Goal: Information Seeking & Learning: Compare options

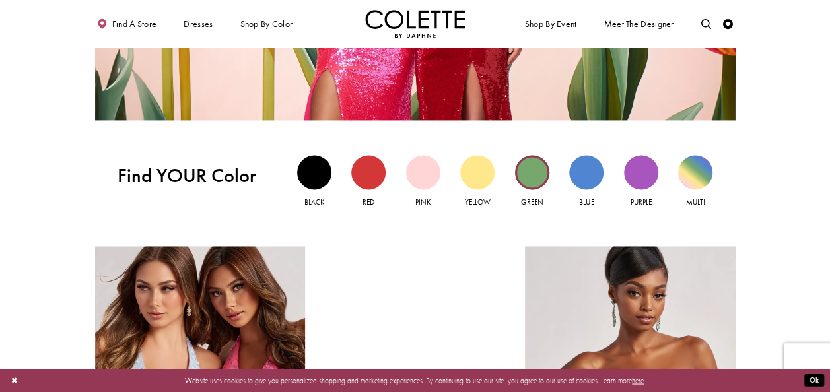
scroll to position [990, 0]
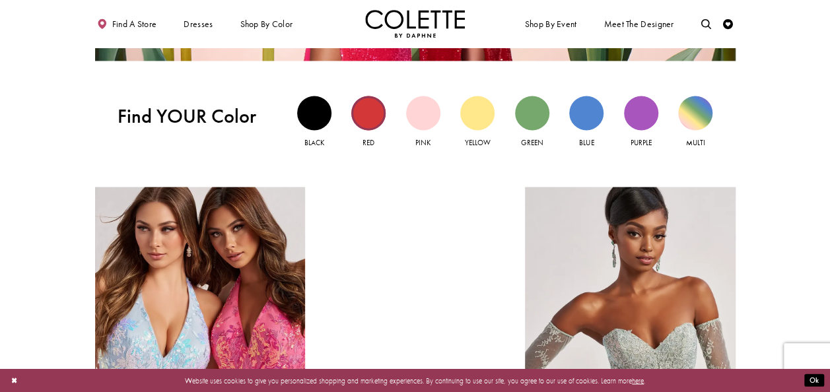
click at [373, 118] on div "Red view" at bounding box center [368, 113] width 34 height 34
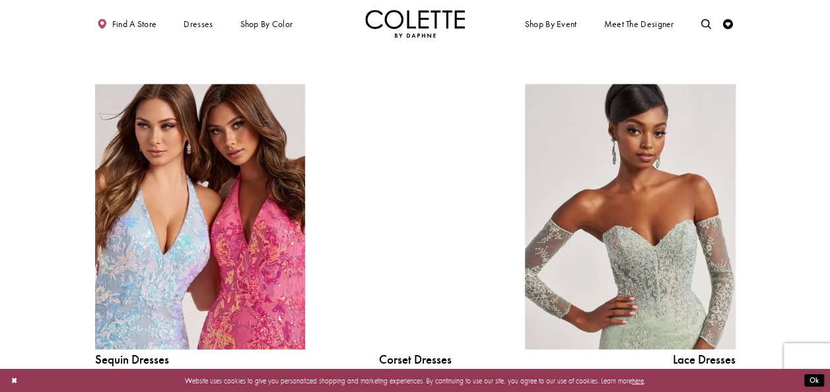
scroll to position [1122, 0]
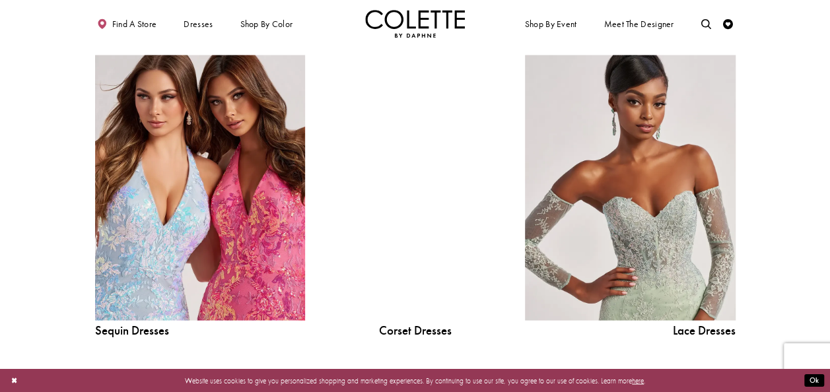
click at [418, 170] on div at bounding box center [415, 187] width 150 height 265
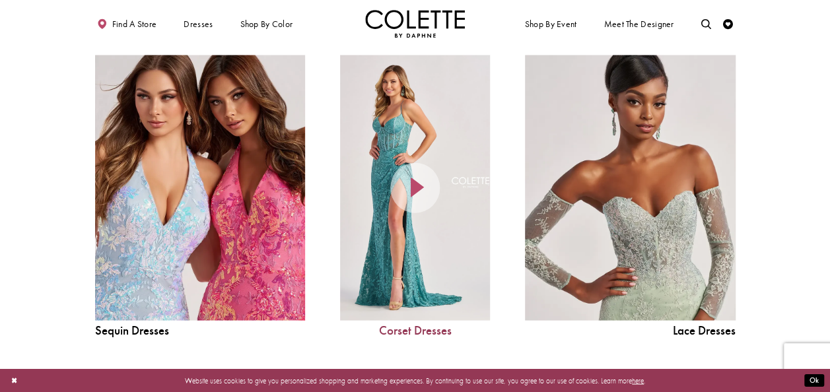
click at [417, 332] on link "Corset Dresses" at bounding box center [415, 330] width 150 height 13
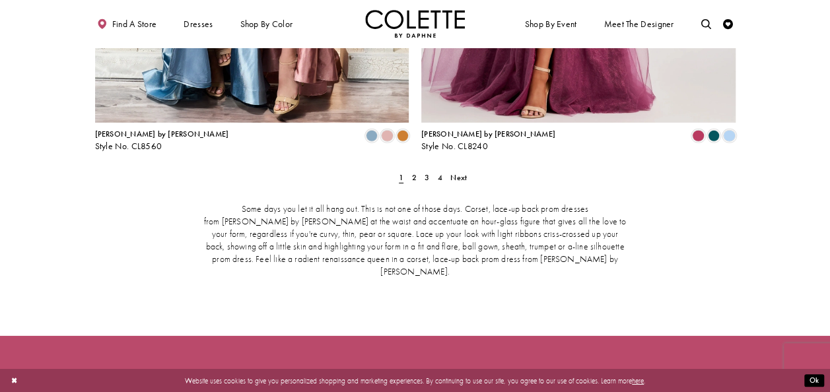
scroll to position [1914, 0]
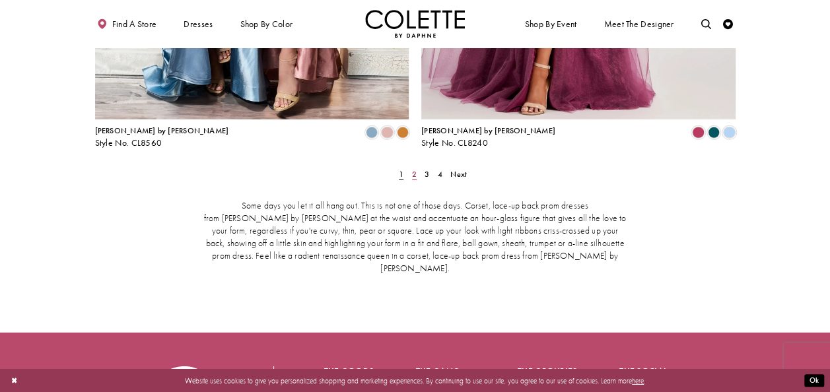
click at [415, 169] on span "2" at bounding box center [414, 174] width 5 height 11
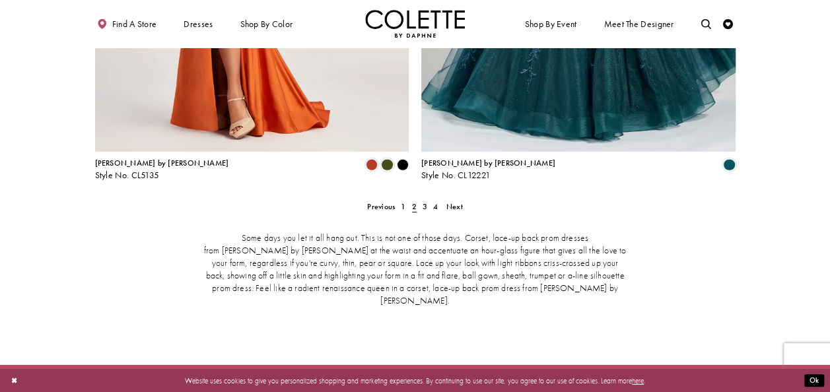
scroll to position [1902, 0]
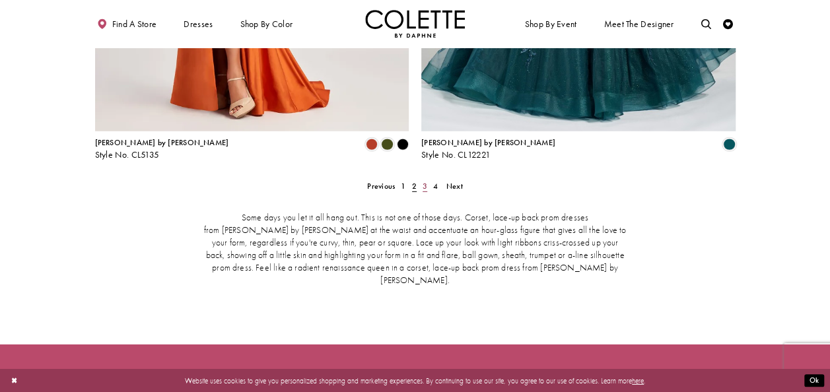
click at [426, 181] on span "3" at bounding box center [424, 186] width 5 height 11
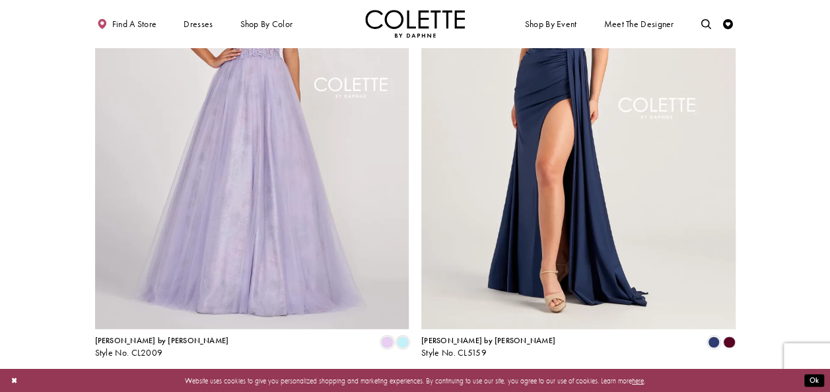
scroll to position [1902, 0]
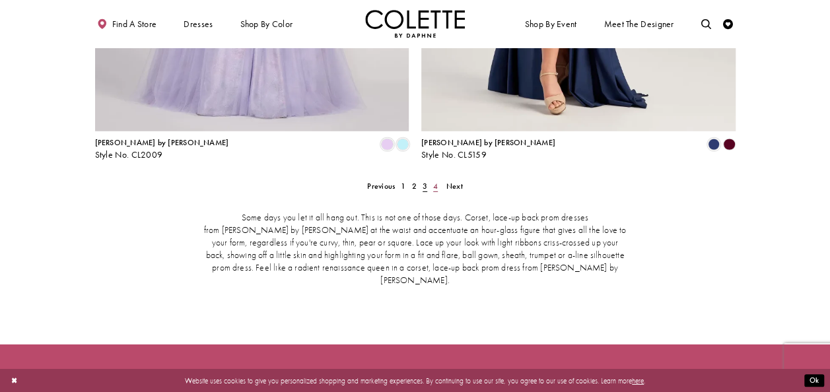
click at [437, 181] on span "4" at bounding box center [435, 186] width 5 height 11
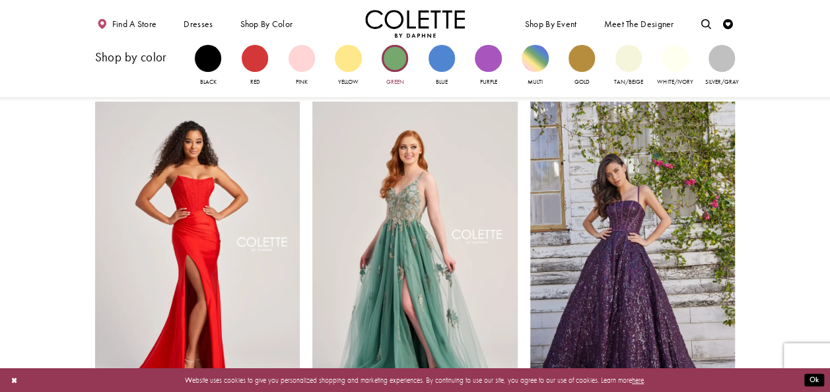
click at [399, 63] on div "Primary block" at bounding box center [395, 58] width 26 height 26
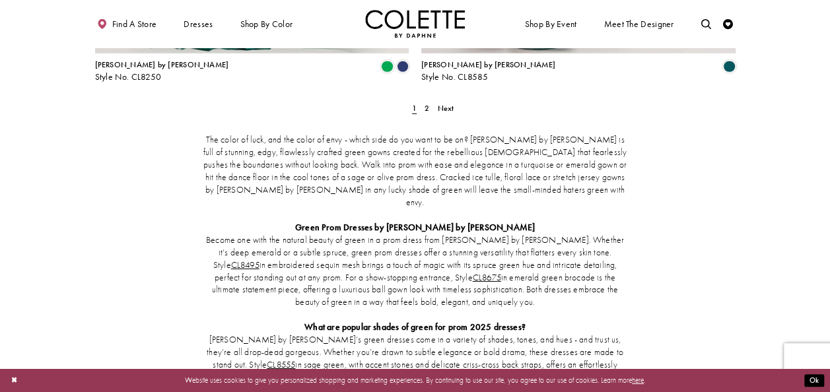
scroll to position [1782, 0]
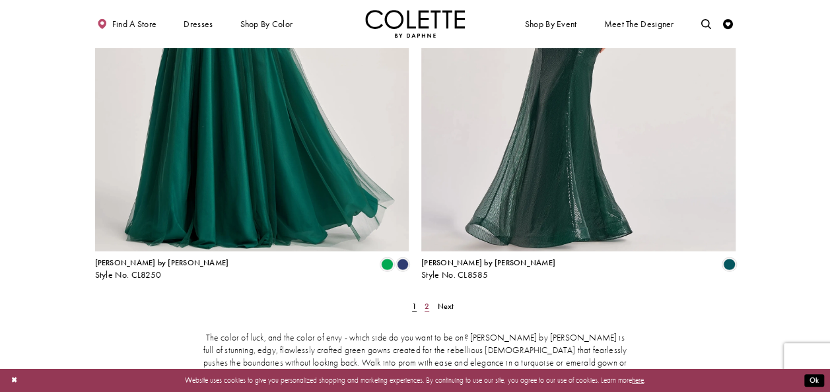
click at [425, 301] on span "2" at bounding box center [426, 306] width 5 height 11
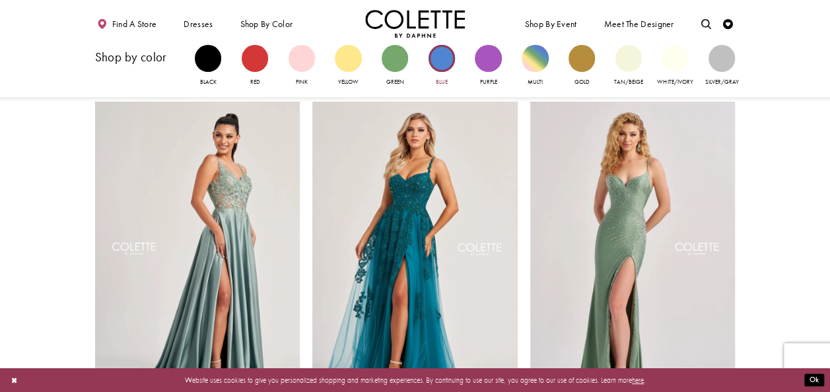
click at [438, 61] on div "Primary block" at bounding box center [441, 58] width 26 height 26
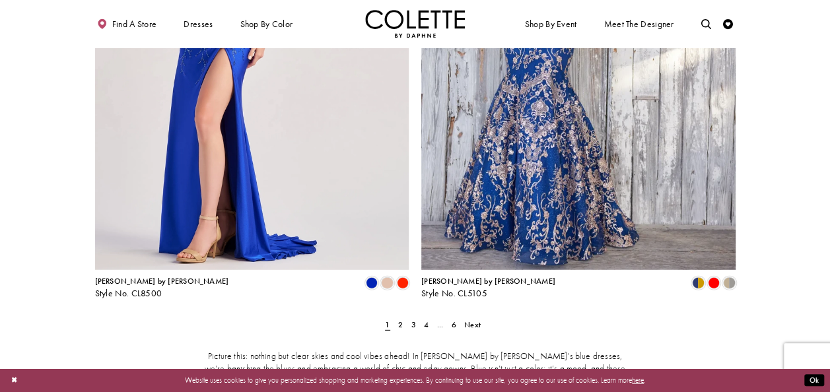
scroll to position [1782, 0]
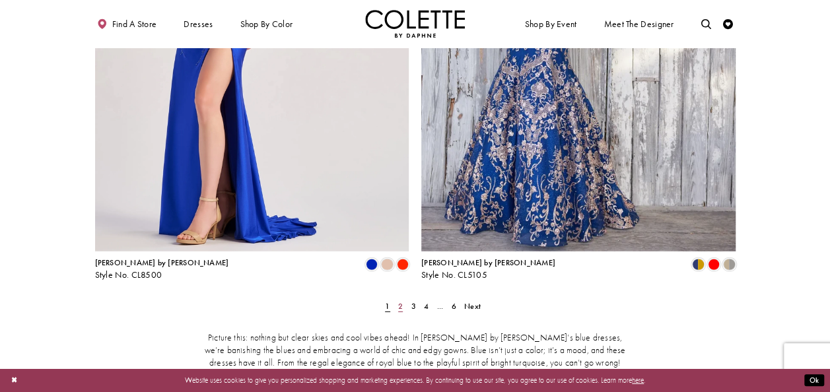
click at [399, 301] on span "2" at bounding box center [400, 306] width 5 height 11
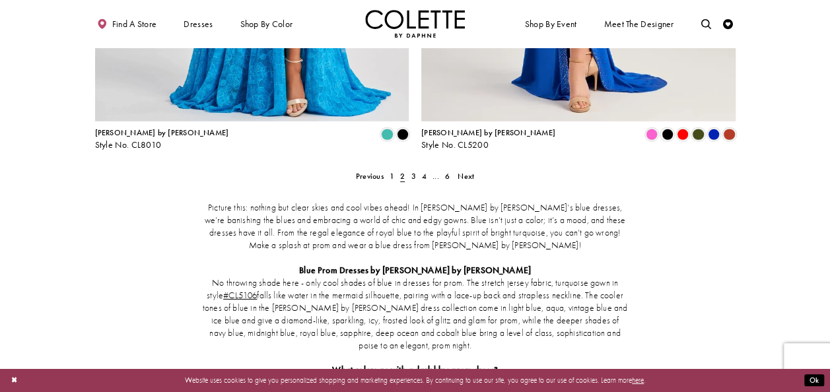
scroll to position [1770, 0]
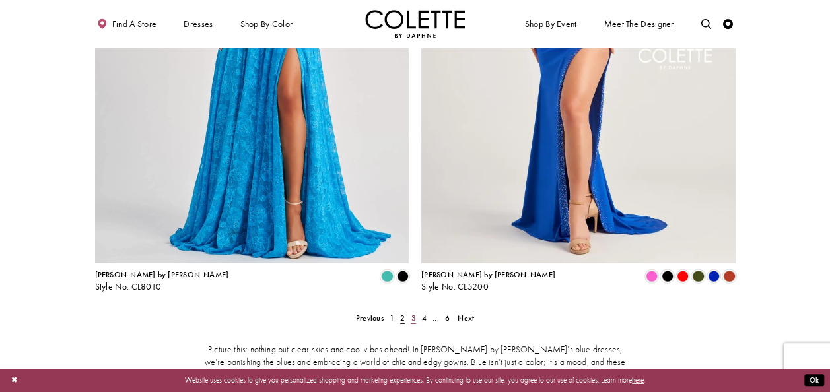
click at [416, 311] on link "3" at bounding box center [413, 318] width 11 height 15
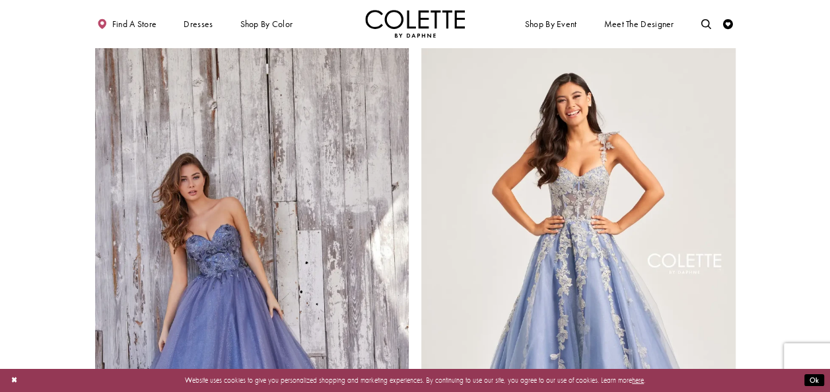
scroll to position [1572, 0]
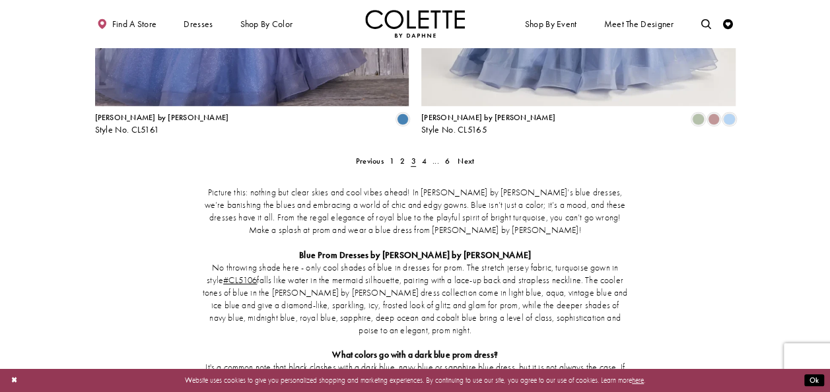
scroll to position [1938, 0]
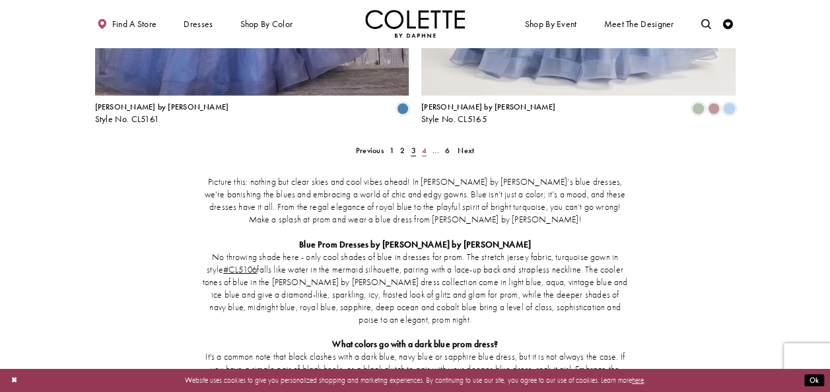
click at [425, 145] on span "4" at bounding box center [424, 150] width 5 height 11
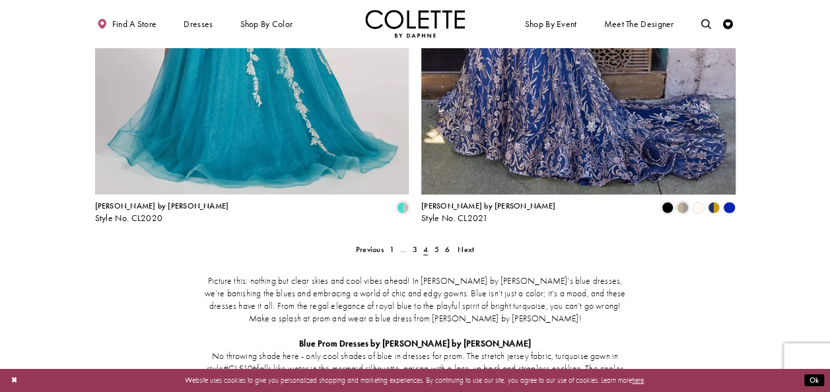
scroll to position [1865, 0]
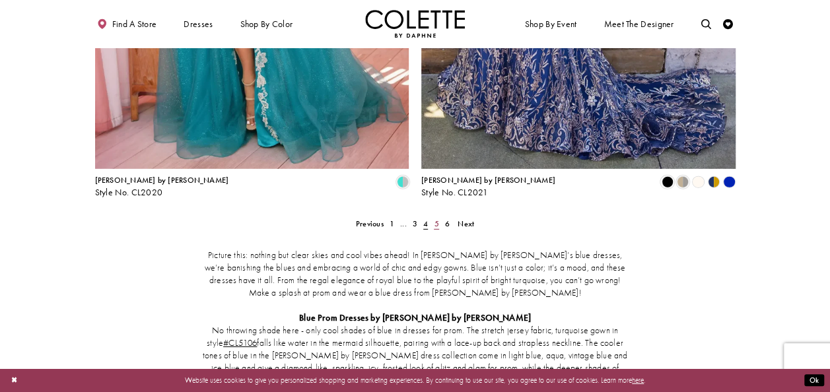
click at [435, 218] on span "5" at bounding box center [436, 223] width 5 height 11
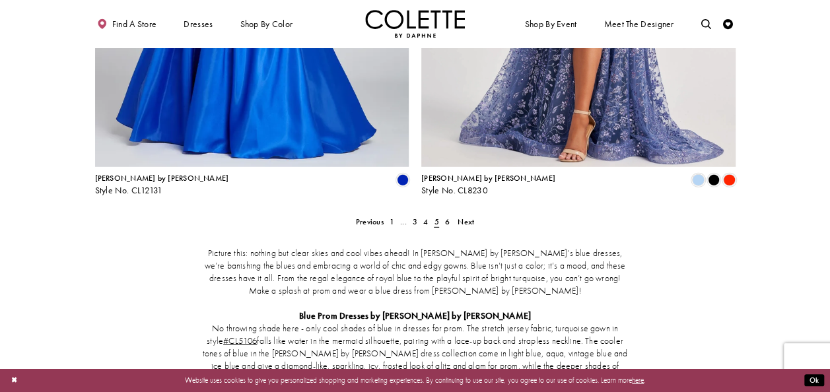
scroll to position [1868, 0]
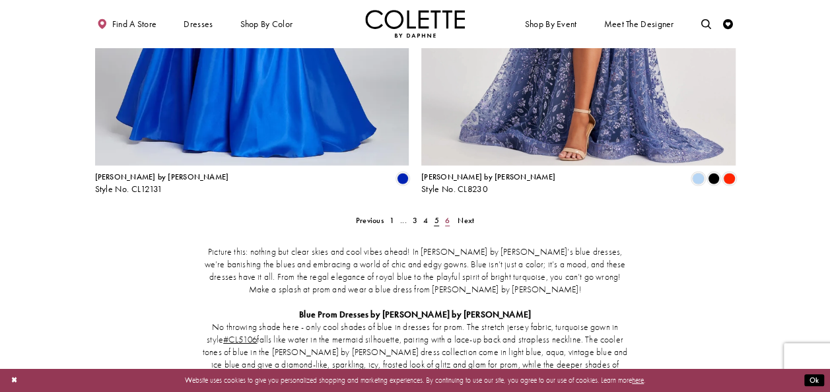
click at [446, 215] on span "6" at bounding box center [447, 220] width 5 height 11
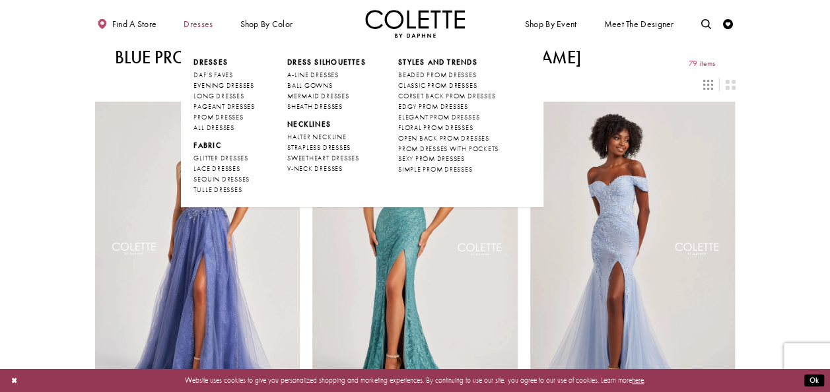
click at [208, 28] on span "Dresses" at bounding box center [197, 24] width 29 height 10
click at [311, 77] on span "A-LINE DRESSES" at bounding box center [312, 75] width 51 height 9
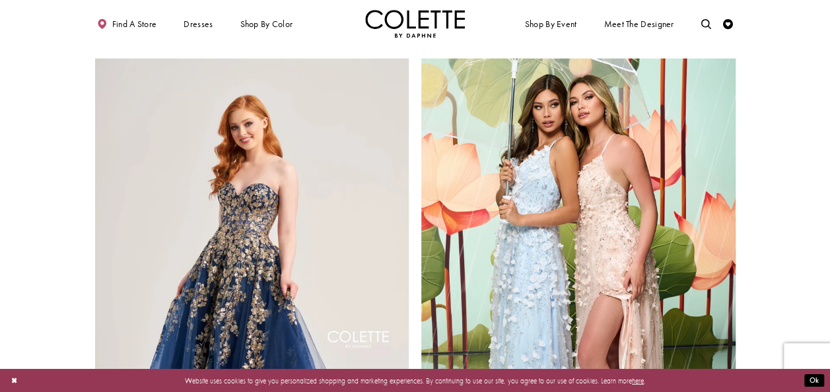
scroll to position [1716, 0]
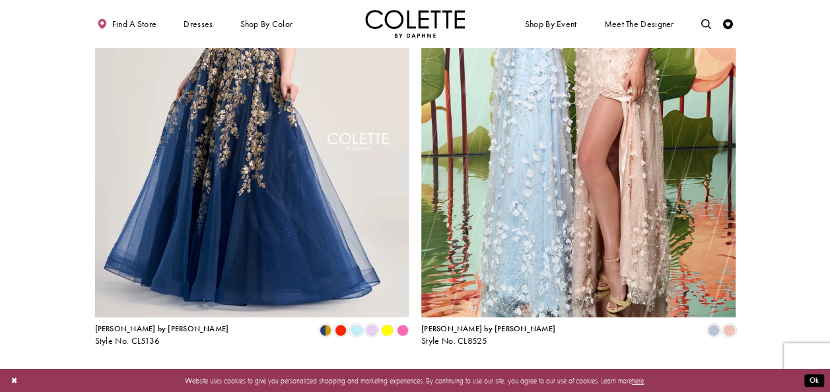
click at [402, 367] on span "2" at bounding box center [400, 372] width 5 height 11
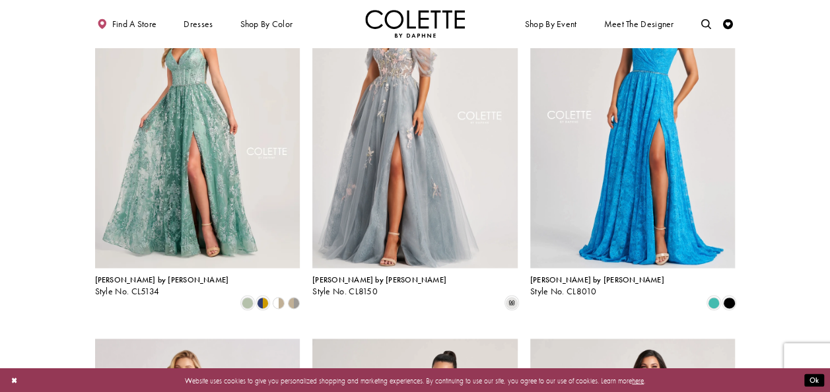
scroll to position [780, 0]
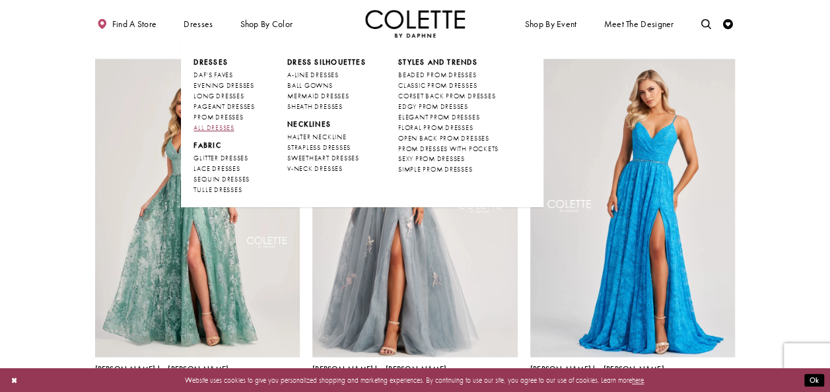
click at [220, 128] on span "ALL DRESSES" at bounding box center [213, 127] width 40 height 9
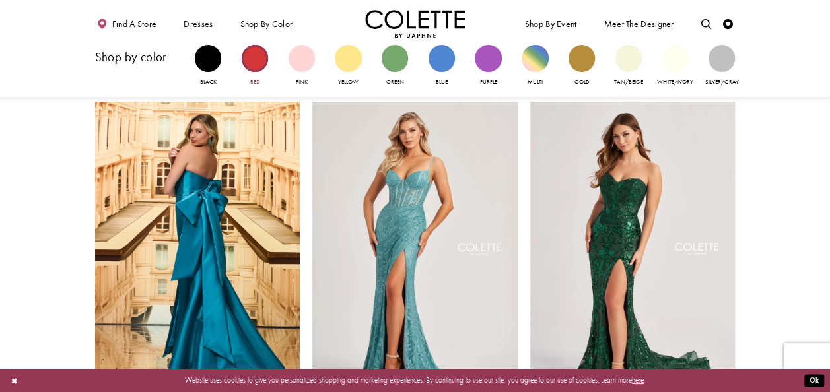
click at [255, 52] on div "Primary block" at bounding box center [255, 58] width 26 height 26
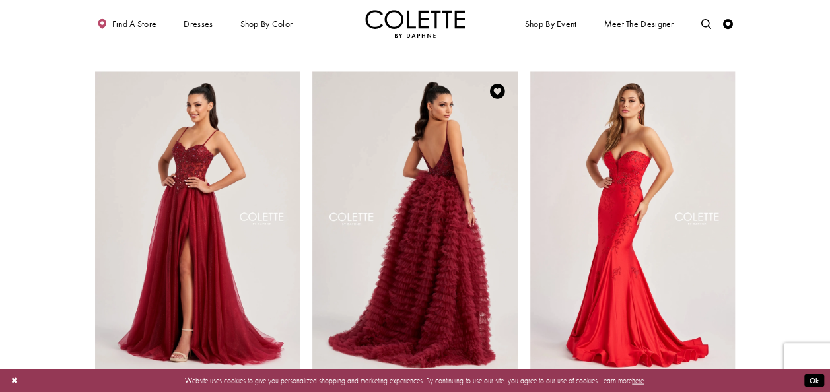
scroll to position [1056, 0]
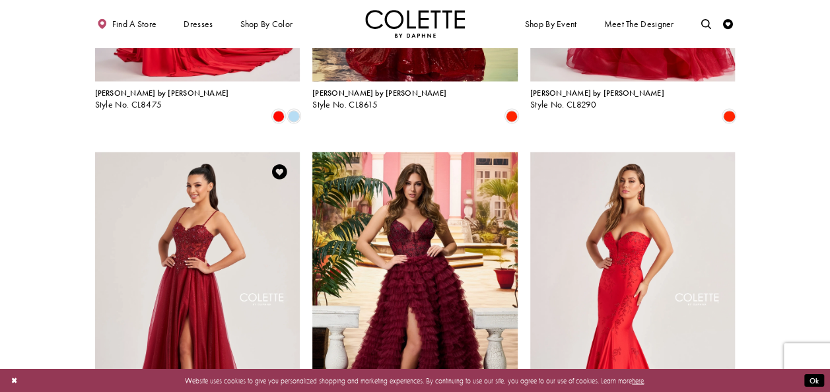
click at [213, 210] on img "Visit Colette by Daphne Style No. CL8280 Page" at bounding box center [197, 301] width 205 height 298
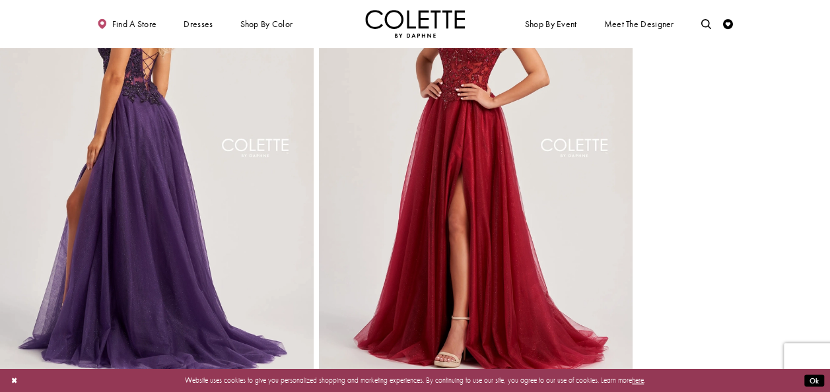
scroll to position [660, 0]
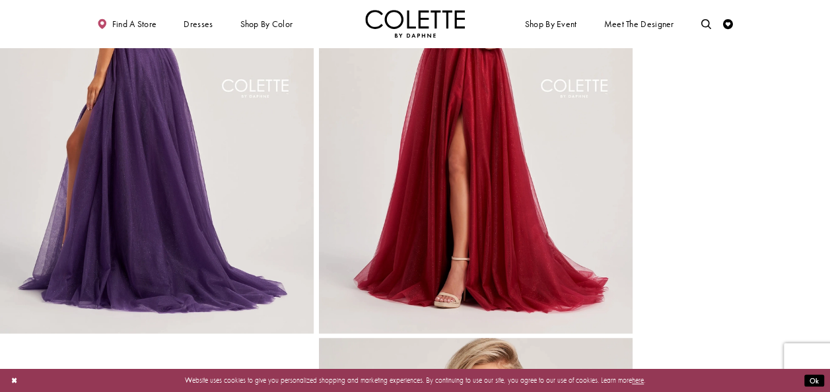
click at [552, 186] on img "Full size Style CL8280 Colette by Daphne #3 Burgundy frontface vertical picture" at bounding box center [476, 98] width 314 height 471
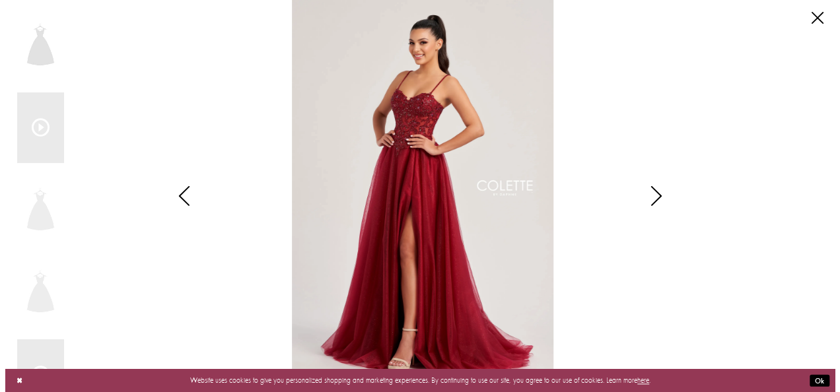
scroll to position [669, 0]
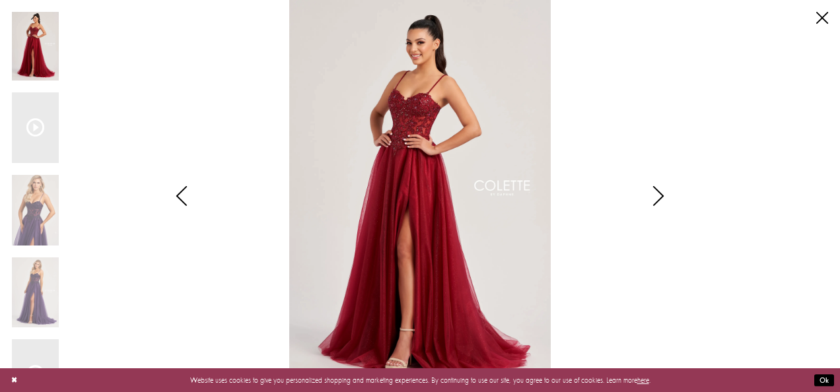
click at [651, 194] on icon "Style CL8280 Colette by Daphne Views dialog" at bounding box center [658, 196] width 33 height 20
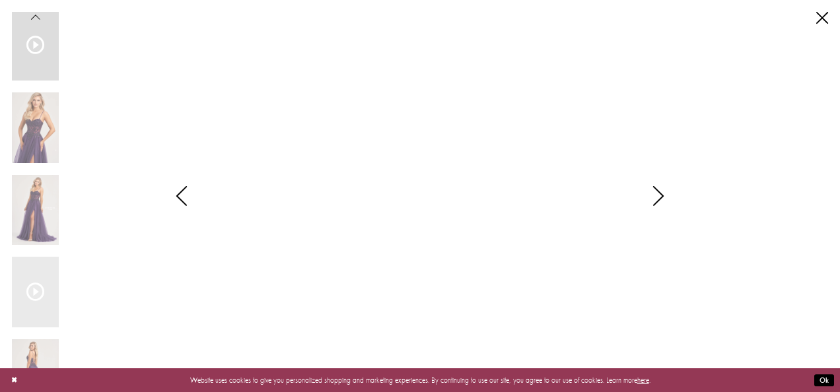
click at [646, 191] on icon "Style CL8280 Colette by Daphne Views dialog" at bounding box center [658, 196] width 33 height 20
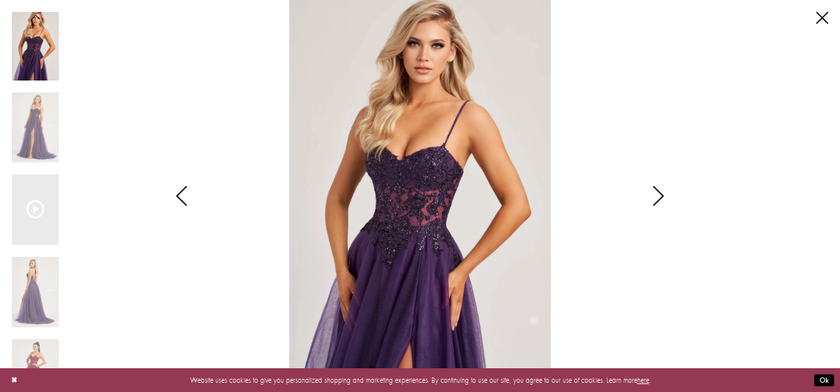
click at [646, 191] on icon "Style CL8280 Colette by Daphne Views dialog" at bounding box center [658, 196] width 33 height 20
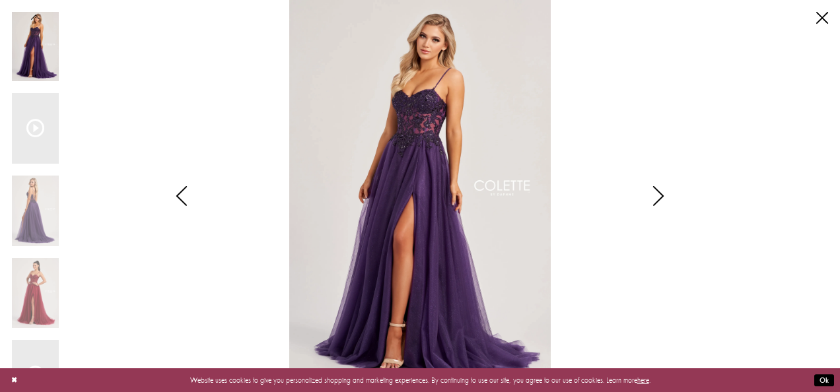
click at [646, 191] on icon "Style CL8280 Colette by Daphne Views dialog" at bounding box center [658, 196] width 33 height 20
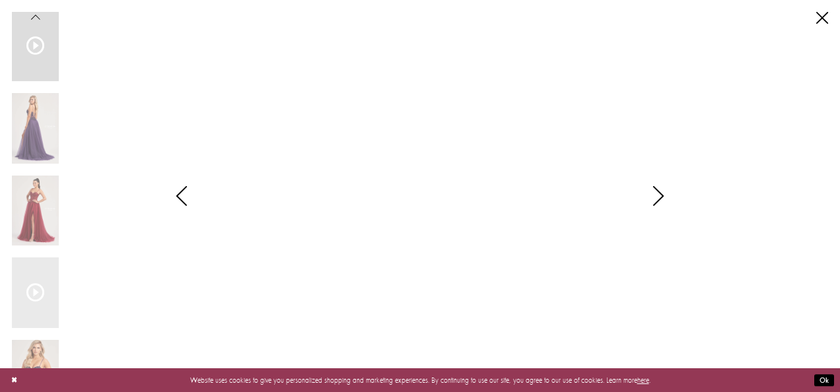
click at [646, 191] on icon "Style CL8280 Colette by Daphne Views dialog" at bounding box center [658, 196] width 33 height 20
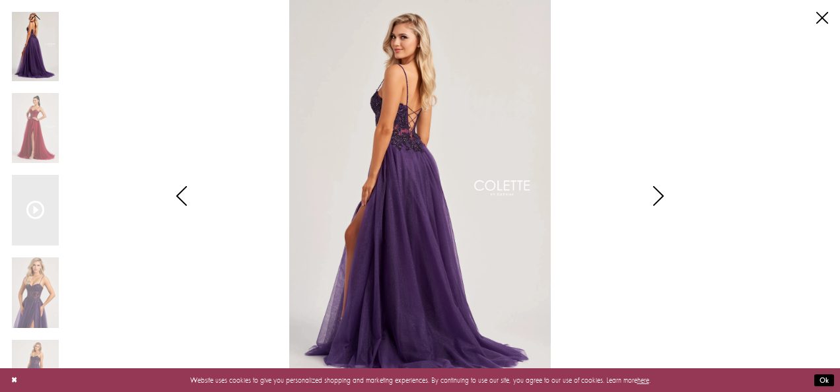
click at [646, 191] on icon "Style CL8280 Colette by Daphne Views dialog" at bounding box center [658, 196] width 33 height 20
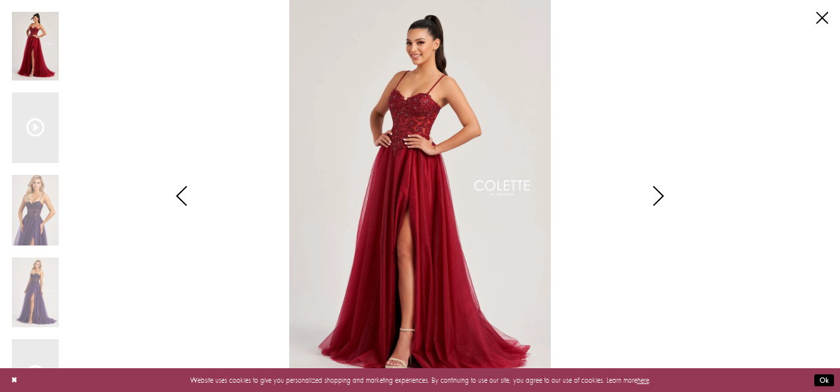
click at [646, 191] on icon "Style CL8280 Colette by Daphne Views dialog" at bounding box center [658, 196] width 33 height 20
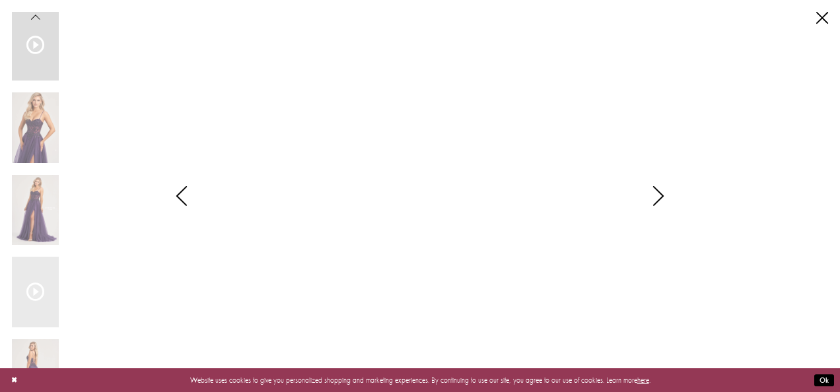
click at [646, 191] on icon "Style CL8280 Colette by Daphne Views dialog" at bounding box center [658, 196] width 33 height 20
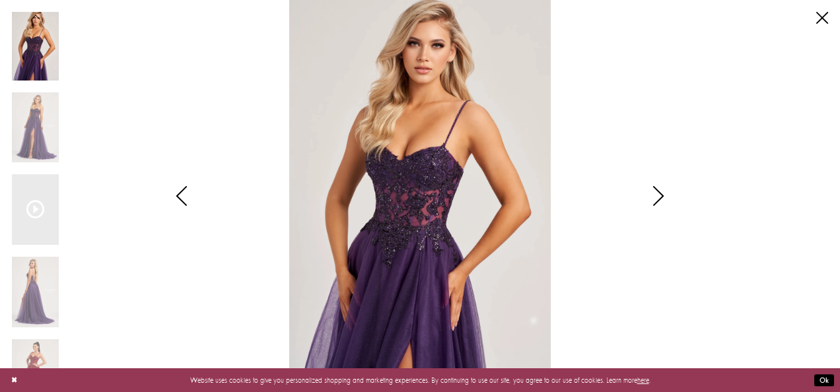
click at [646, 191] on icon "Style CL8280 Colette by Daphne Views dialog" at bounding box center [658, 196] width 33 height 20
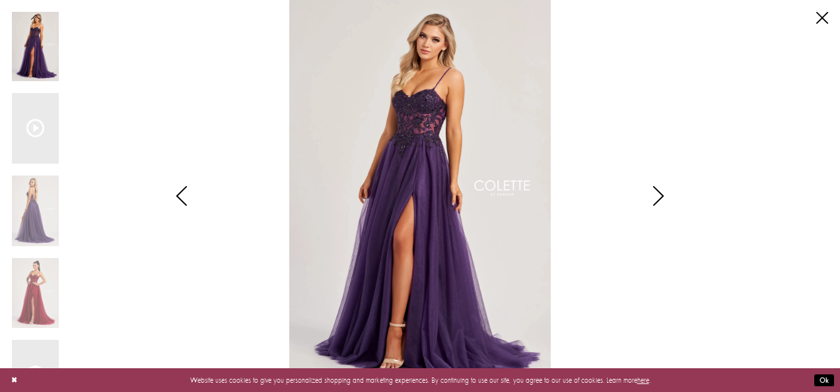
click at [646, 191] on icon "Style CL8280 Colette by Daphne Views dialog" at bounding box center [658, 196] width 33 height 20
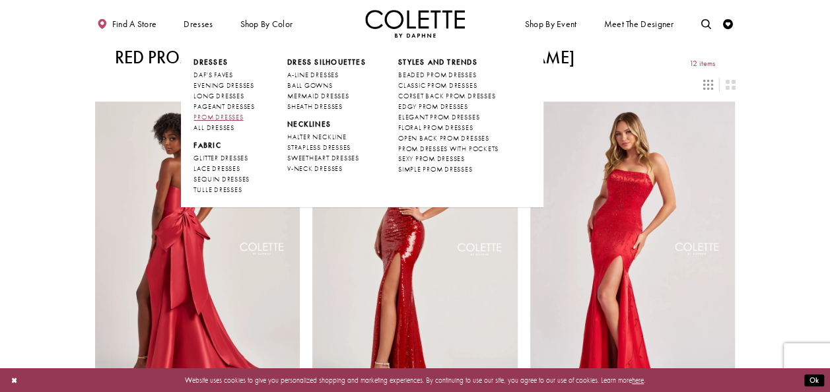
click at [226, 113] on span "PROM DRESSES" at bounding box center [218, 117] width 50 height 9
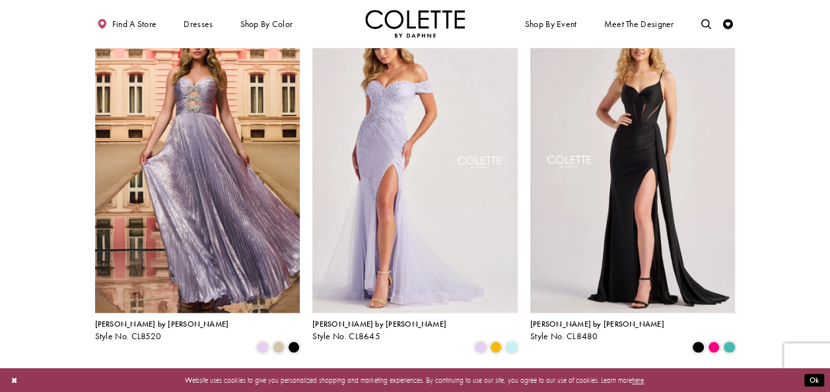
scroll to position [660, 0]
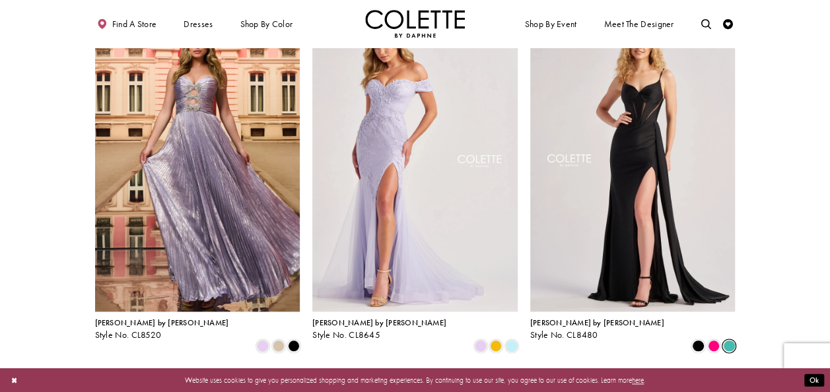
click at [732, 340] on span "Product List" at bounding box center [729, 346] width 12 height 12
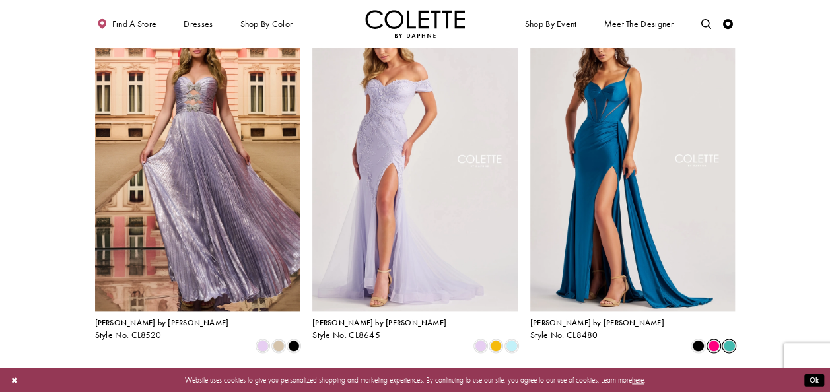
click at [718, 340] on span "Product List" at bounding box center [714, 346] width 12 height 12
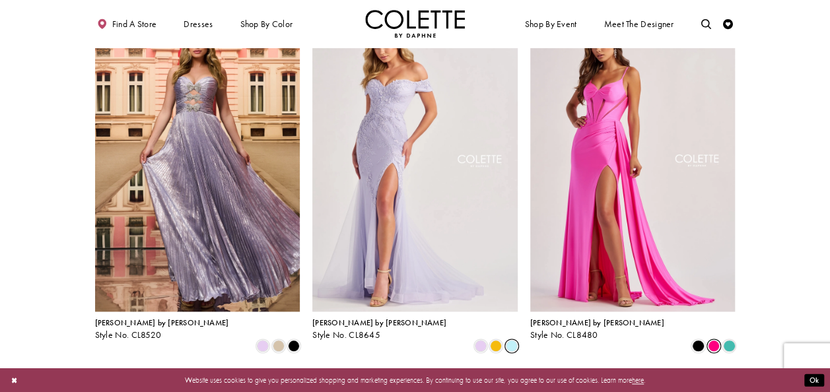
click at [515, 340] on span "Product List" at bounding box center [512, 346] width 12 height 12
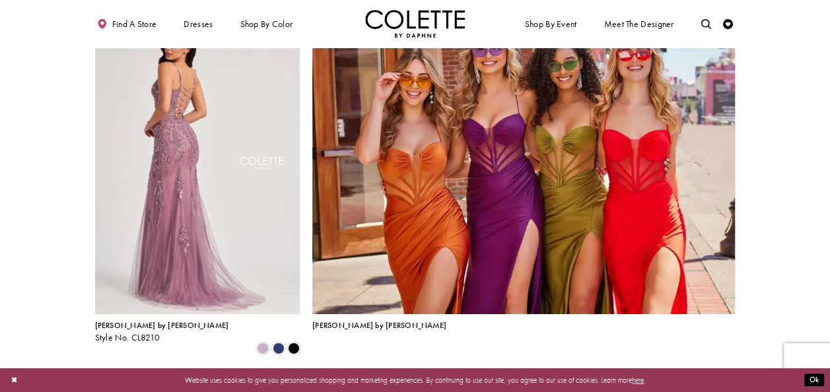
scroll to position [2112, 0]
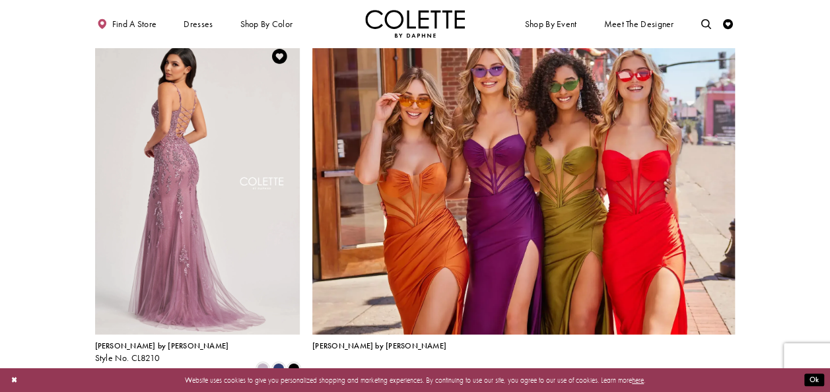
click at [283, 363] on span "Product List" at bounding box center [279, 369] width 12 height 12
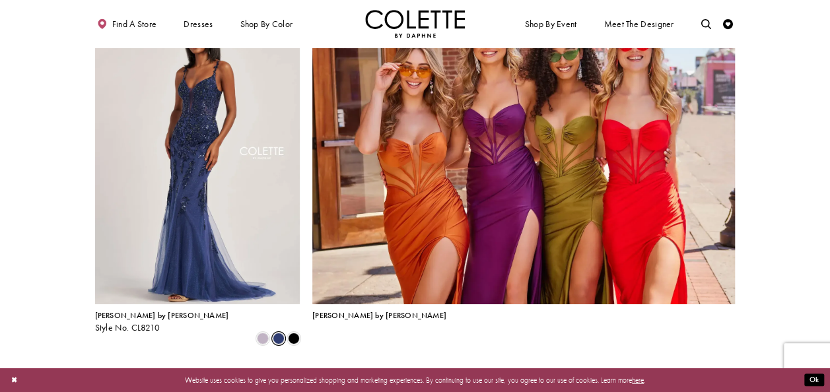
scroll to position [2178, 0]
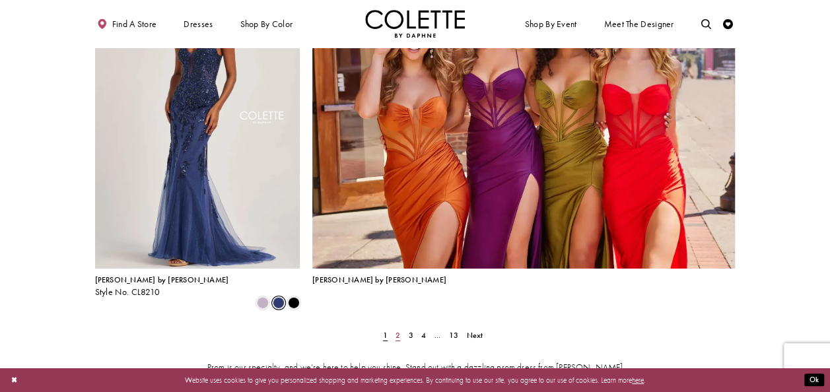
click at [395, 329] on link "2" at bounding box center [398, 336] width 11 height 15
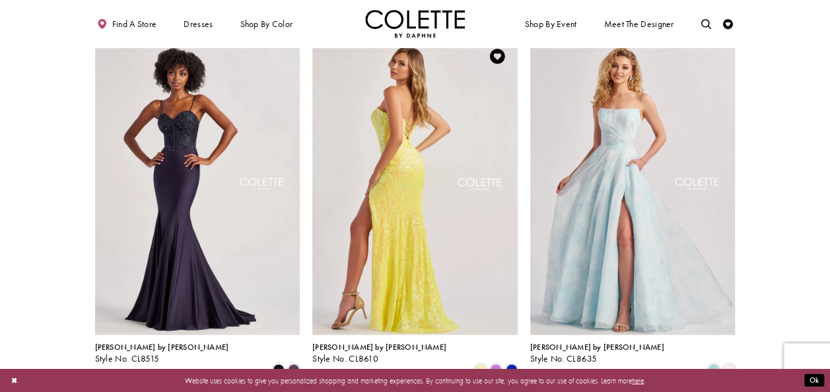
scroll to position [982, 0]
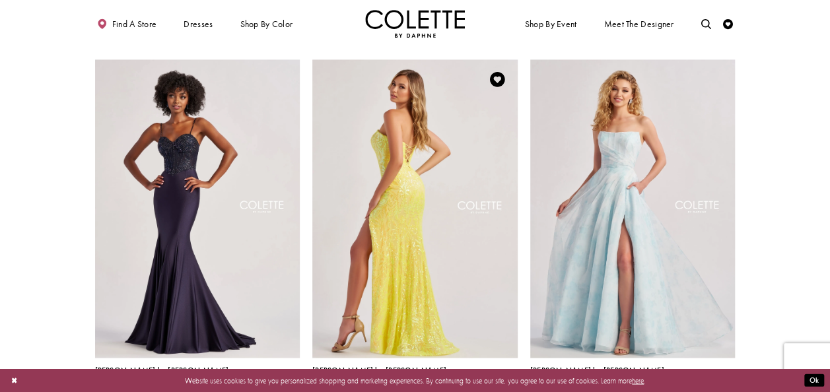
click at [462, 263] on img "Visit Colette by Daphne Style No. CL8610 Page" at bounding box center [414, 208] width 205 height 298
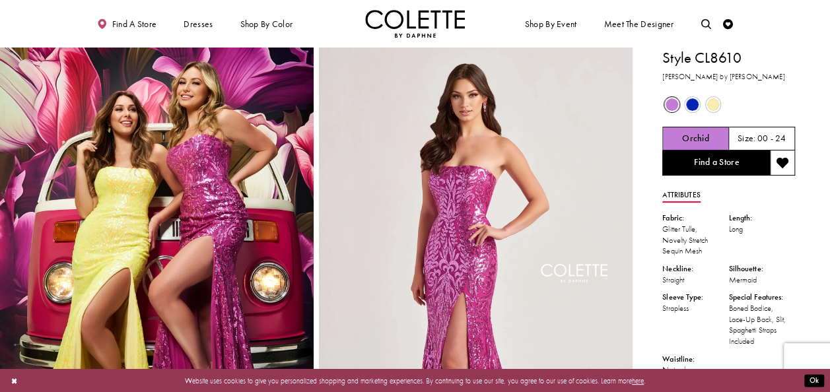
click at [690, 104] on span "Product color controls state depends on size chosen" at bounding box center [692, 104] width 13 height 13
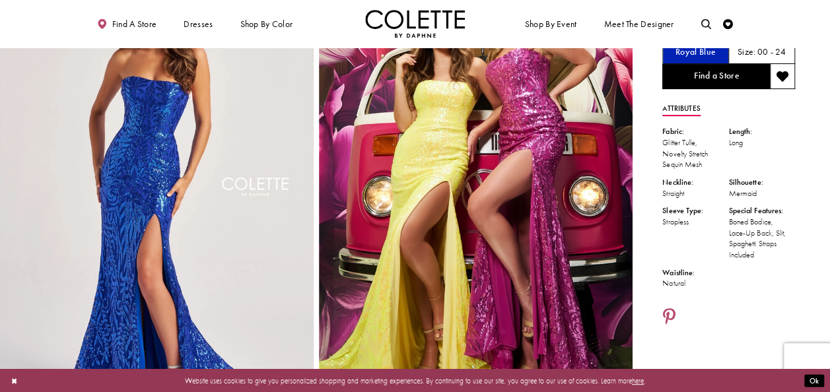
scroll to position [66, 0]
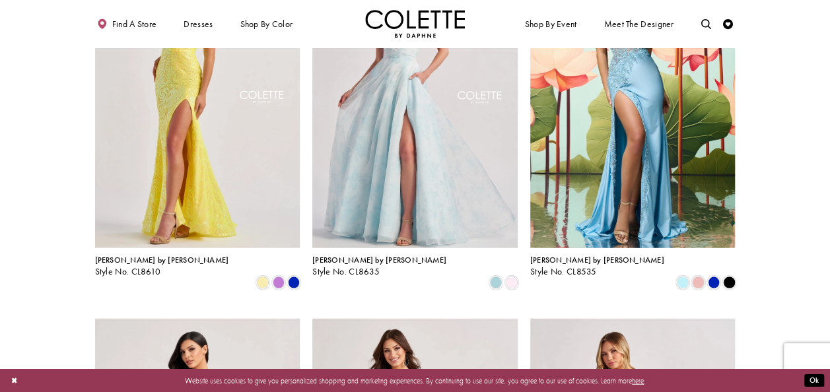
scroll to position [1378, 0]
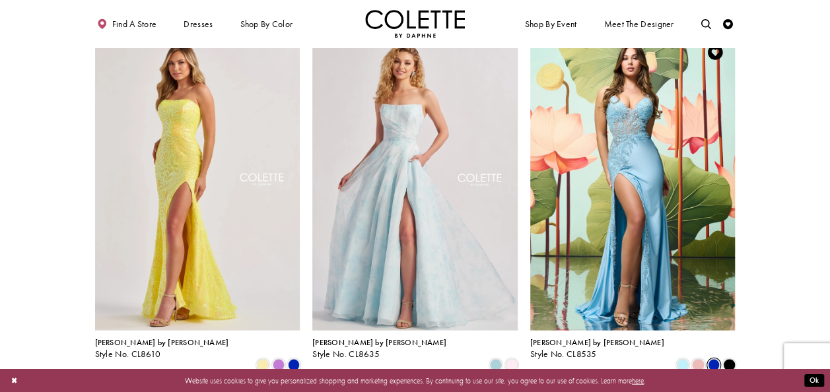
click at [712, 359] on span "Product List" at bounding box center [714, 365] width 12 height 12
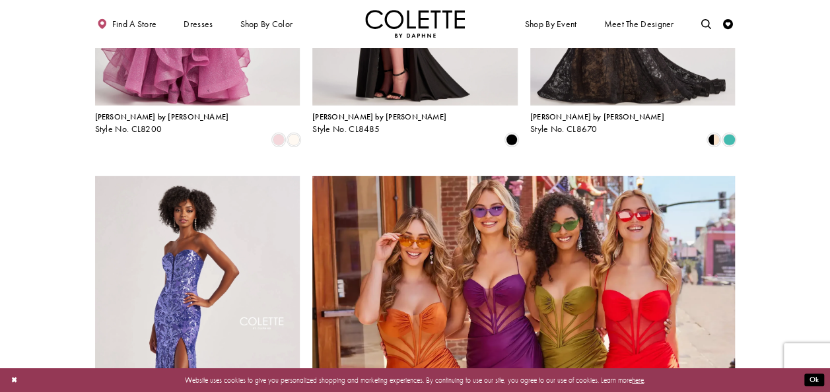
scroll to position [2104, 0]
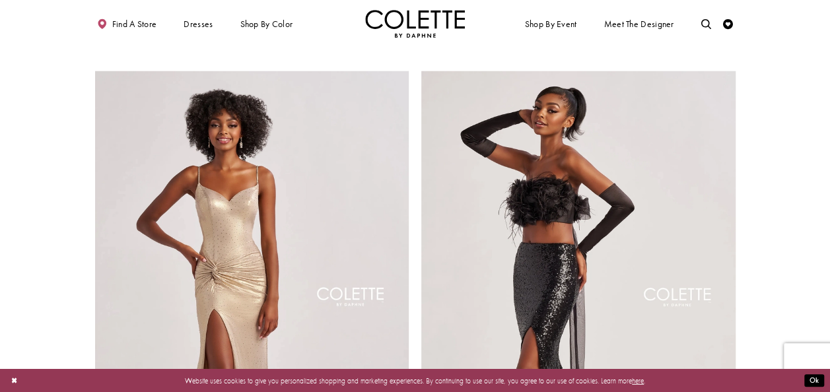
scroll to position [1906, 0]
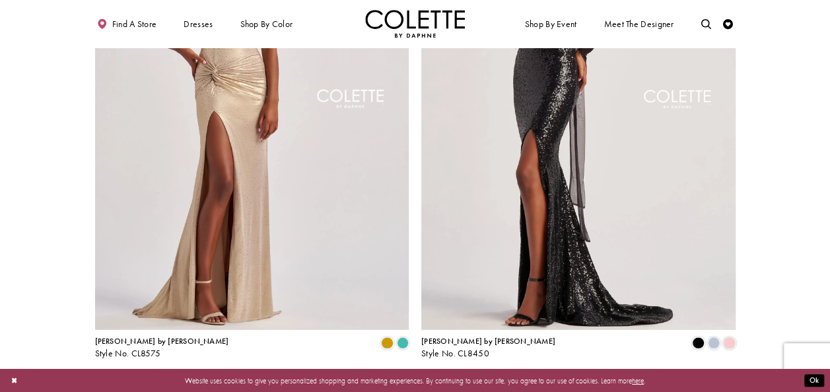
click at [422, 380] on span "4" at bounding box center [421, 385] width 5 height 11
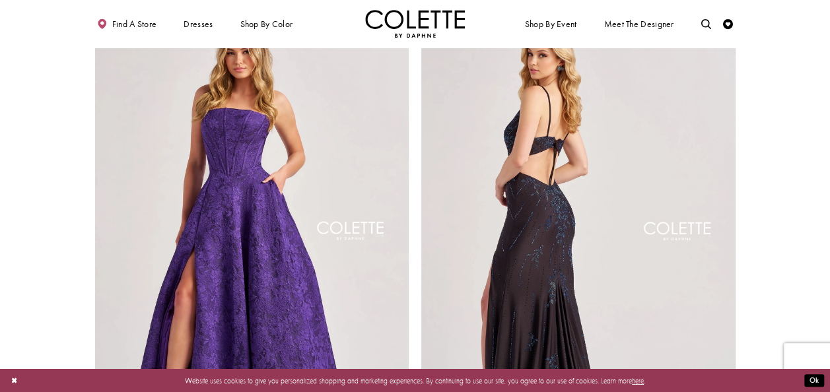
scroll to position [1972, 0]
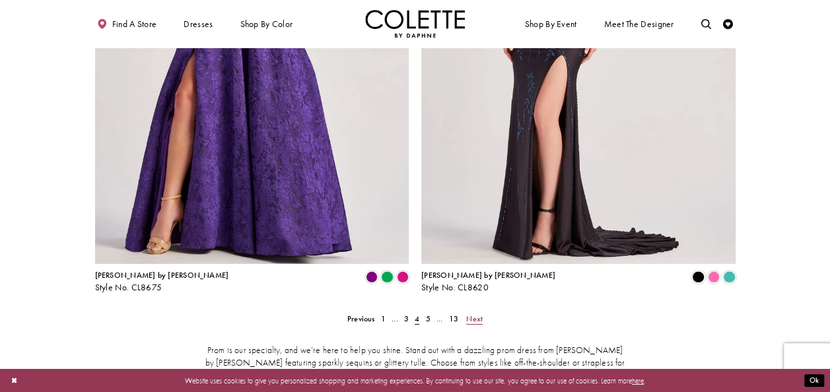
click at [474, 314] on span "Next" at bounding box center [474, 319] width 17 height 11
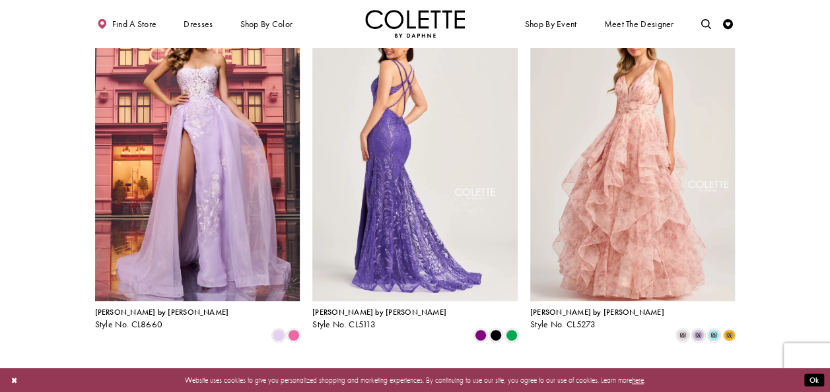
scroll to position [322, 0]
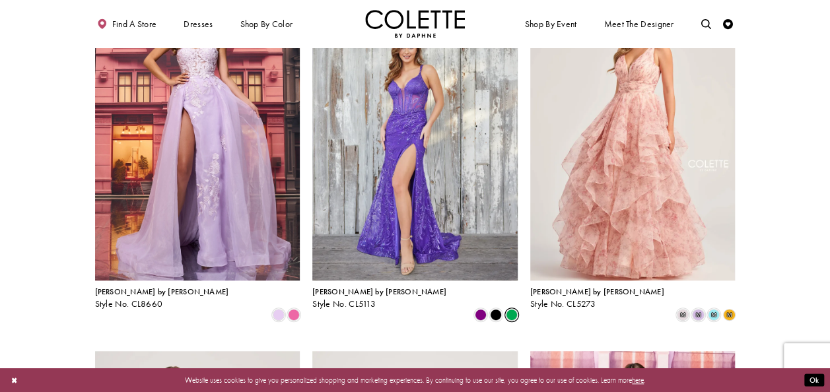
click at [514, 309] on span "Product List" at bounding box center [512, 315] width 12 height 12
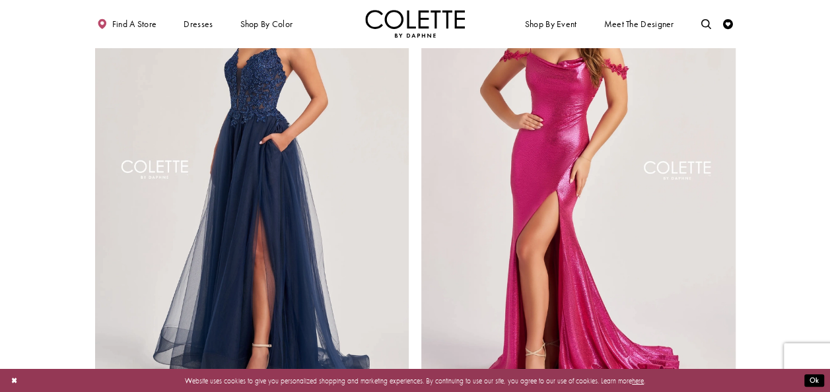
scroll to position [1906, 0]
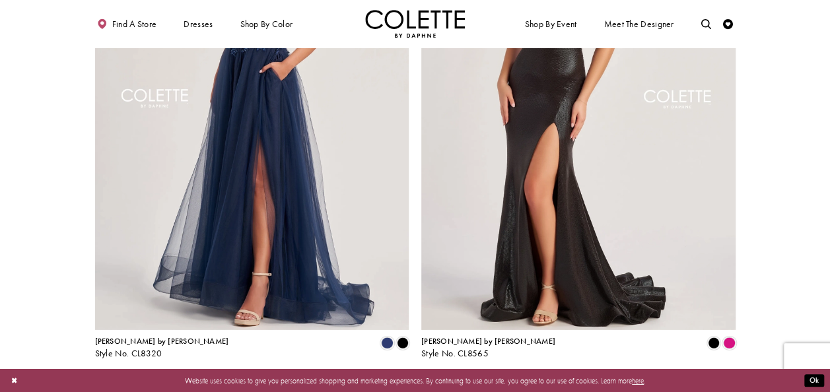
click at [475, 380] on span "Next" at bounding box center [474, 385] width 17 height 11
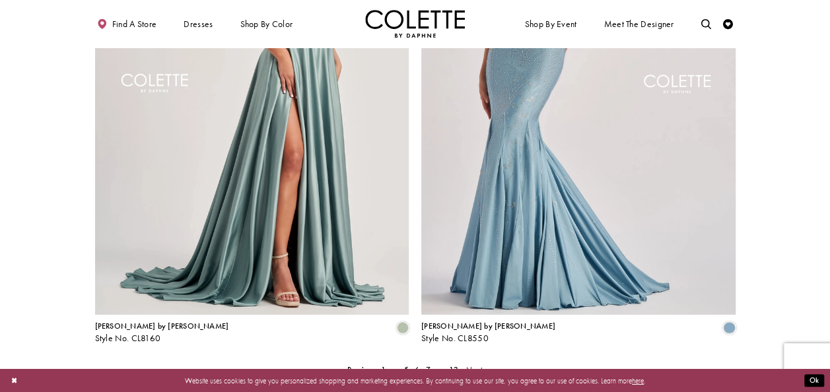
scroll to position [1972, 0]
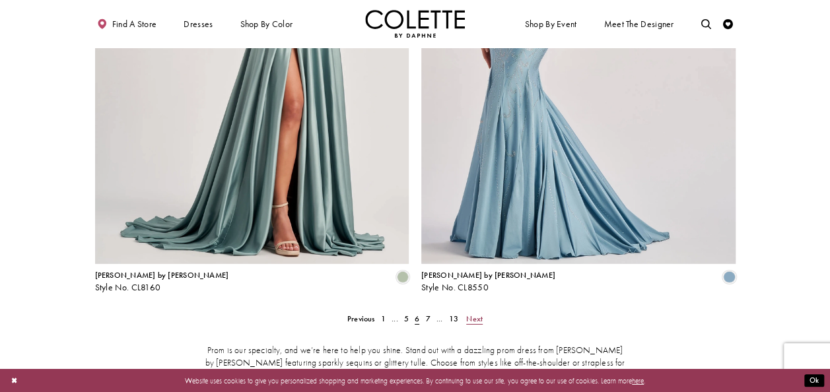
click at [471, 314] on span "Next" at bounding box center [474, 319] width 17 height 11
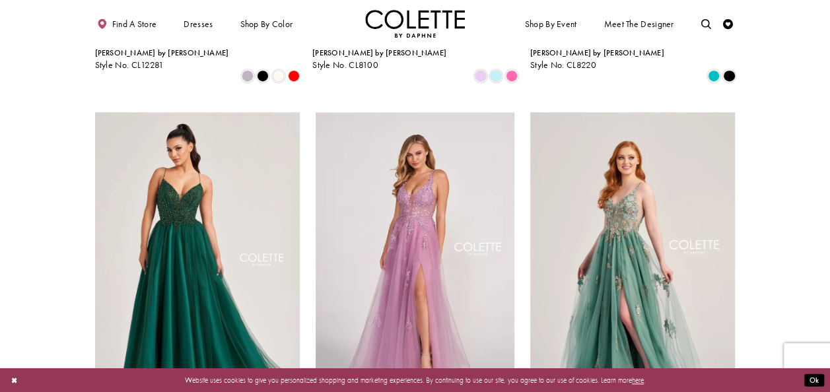
scroll to position [652, 0]
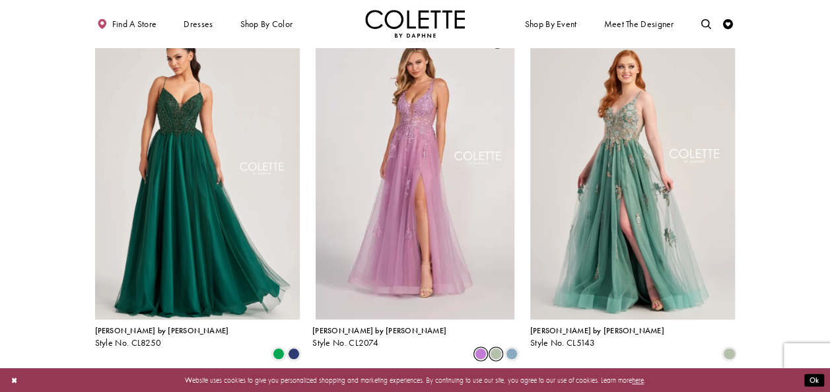
click at [495, 348] on span "Product List" at bounding box center [496, 354] width 12 height 12
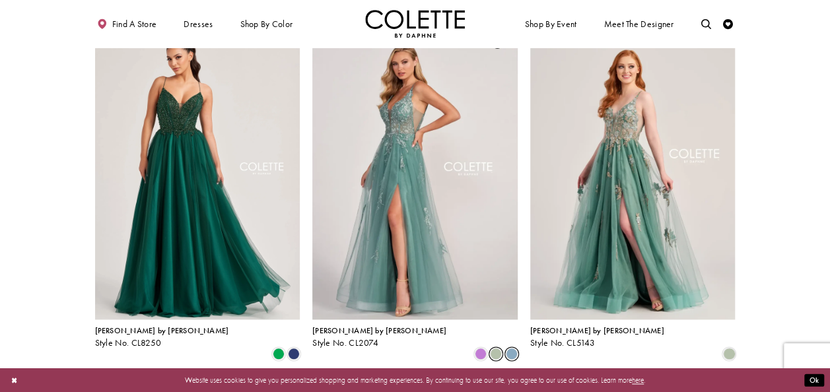
click at [508, 348] on span "Product List" at bounding box center [512, 354] width 12 height 12
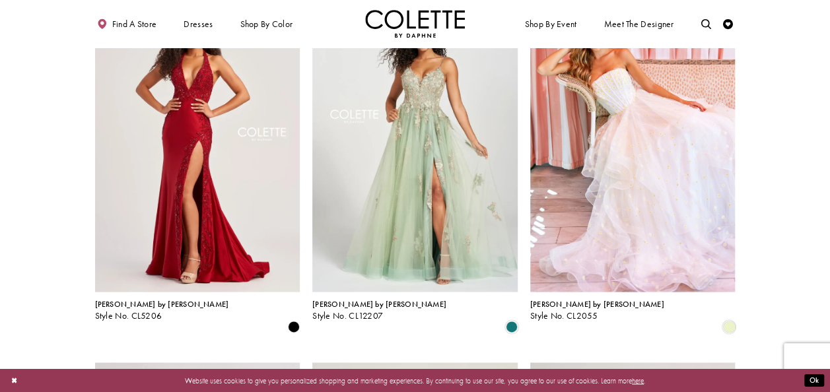
scroll to position [982, 0]
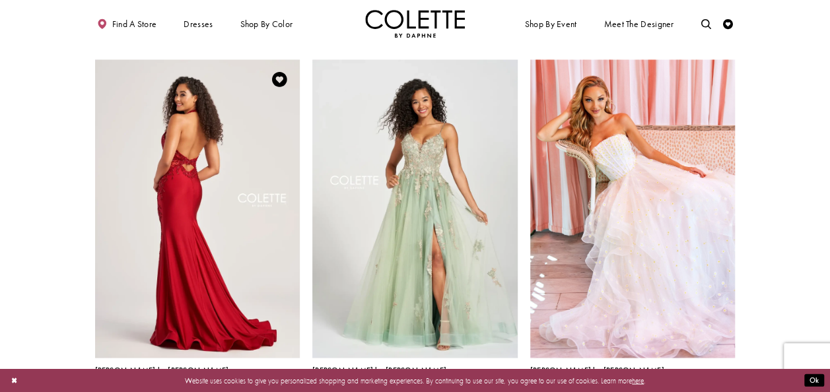
click at [241, 209] on img "Visit Colette by Daphne Style No. CL5206 Page" at bounding box center [197, 208] width 205 height 298
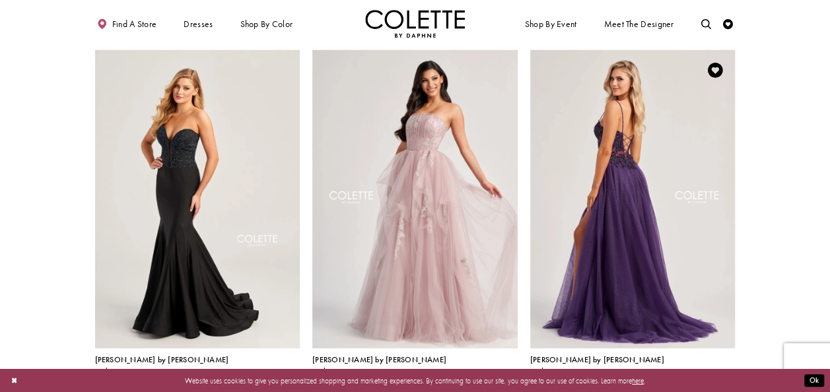
scroll to position [1708, 0]
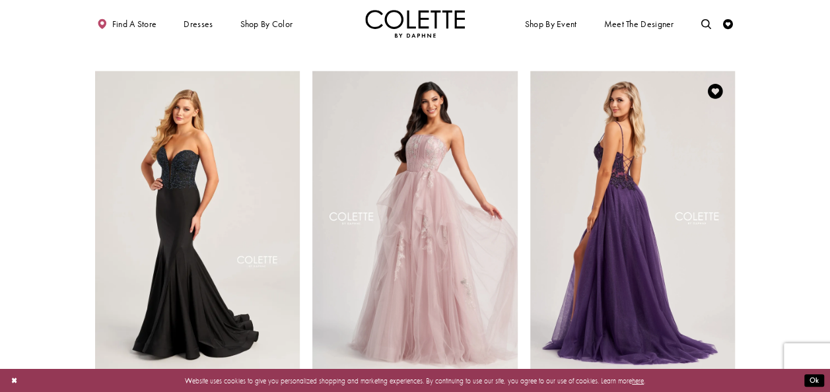
click at [642, 218] on img "Visit Colette by Daphne Style No. CL8280 Page" at bounding box center [632, 220] width 205 height 298
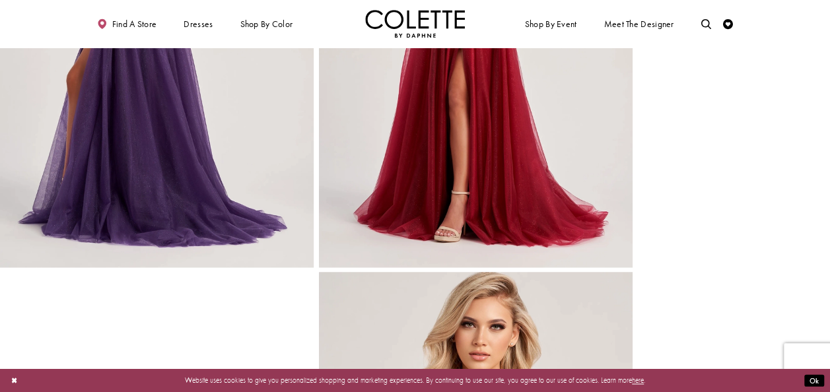
scroll to position [594, 0]
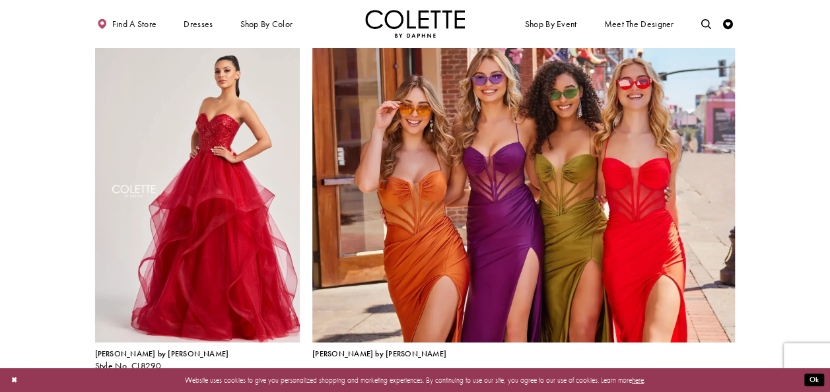
scroll to position [2104, 0]
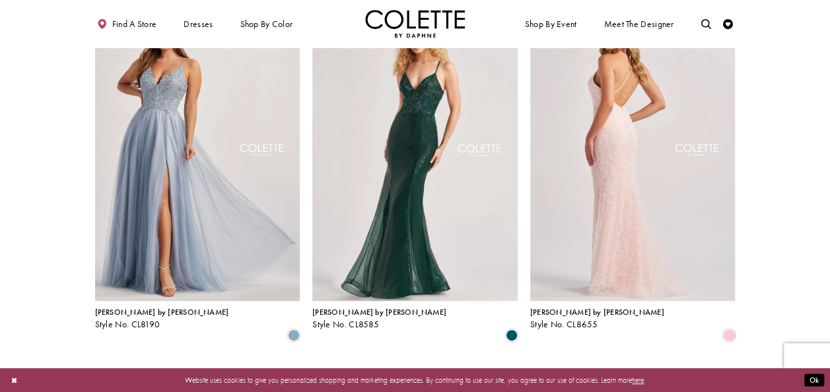
scroll to position [322, 0]
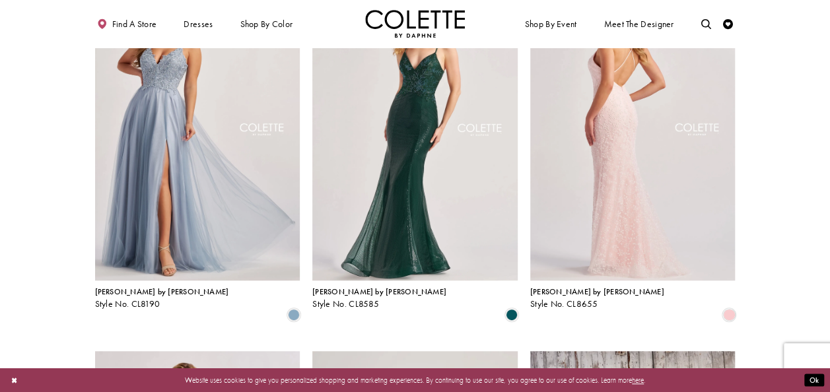
click at [665, 241] on img "Visit Colette by Daphne Style No. CL8655 Page" at bounding box center [632, 131] width 205 height 298
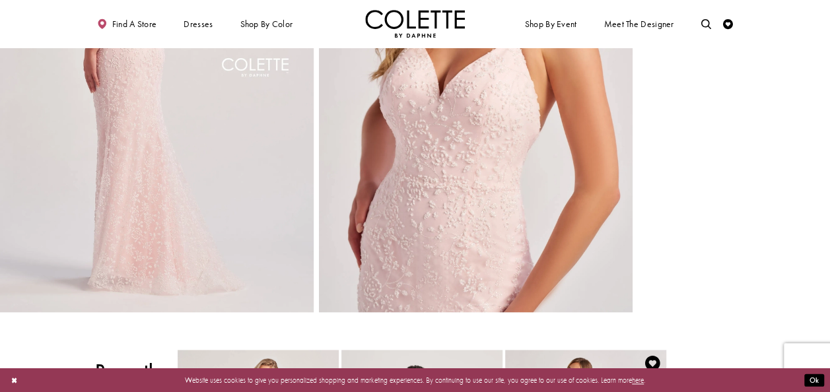
scroll to position [285, 0]
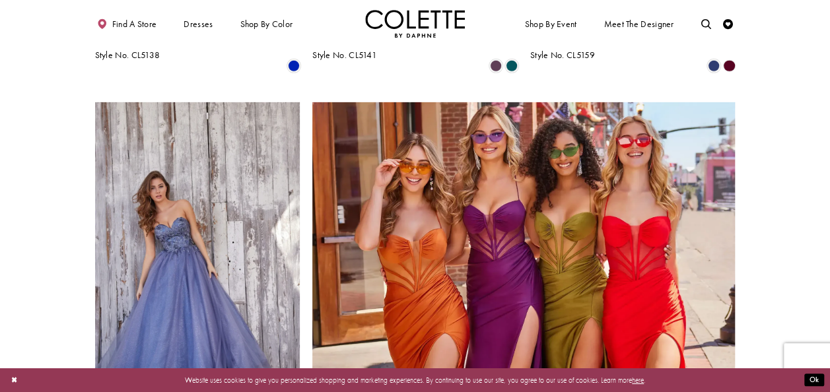
scroll to position [2105, 0]
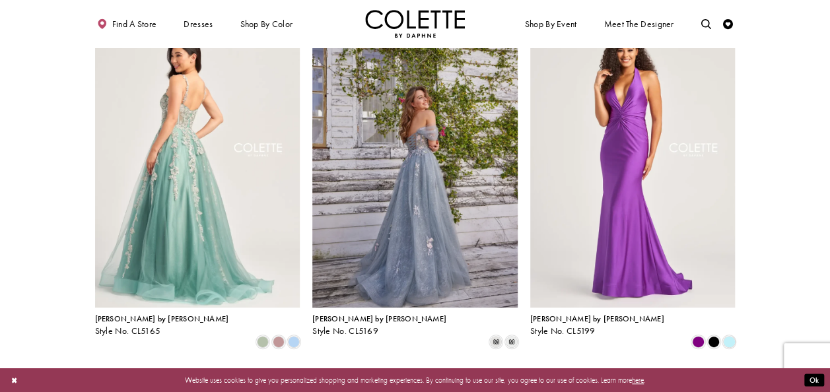
scroll to position [322, 0]
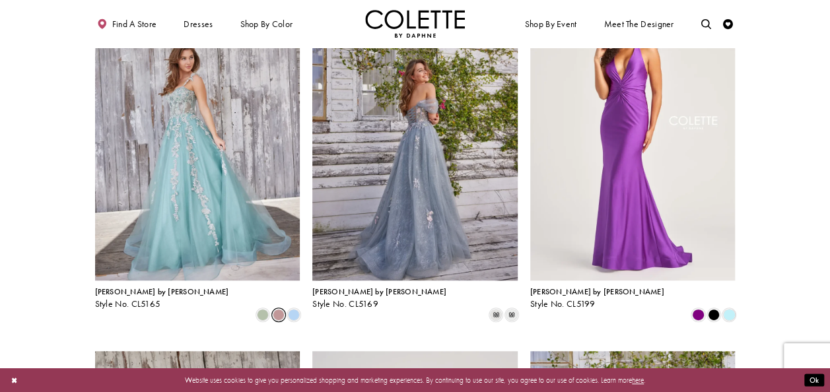
click at [277, 309] on span "Product List" at bounding box center [279, 315] width 12 height 12
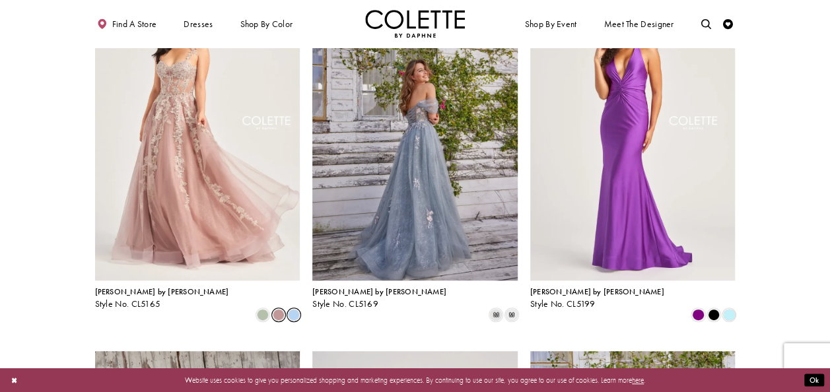
click at [292, 309] on span "Product List" at bounding box center [294, 315] width 12 height 12
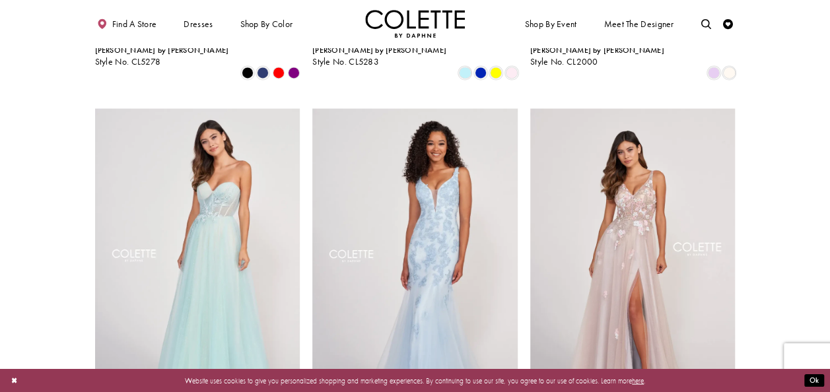
scroll to position [1378, 0]
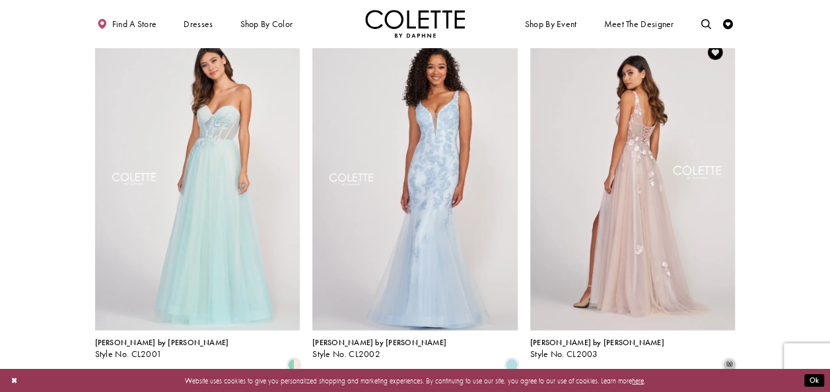
click at [667, 236] on img "Visit Colette by Daphne Style No. CL2003 Page" at bounding box center [632, 181] width 205 height 298
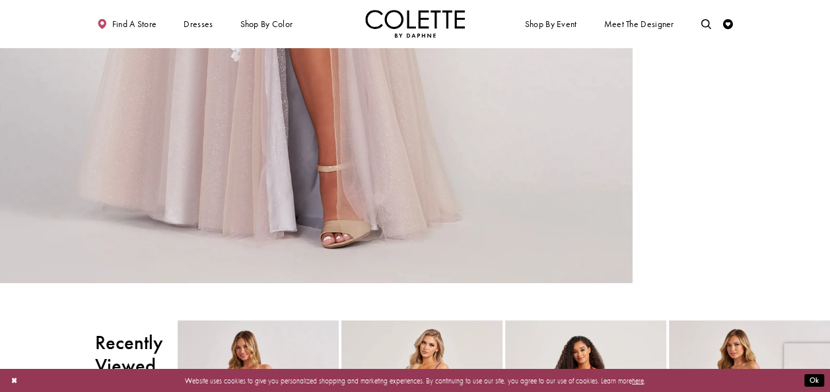
scroll to position [1518, 0]
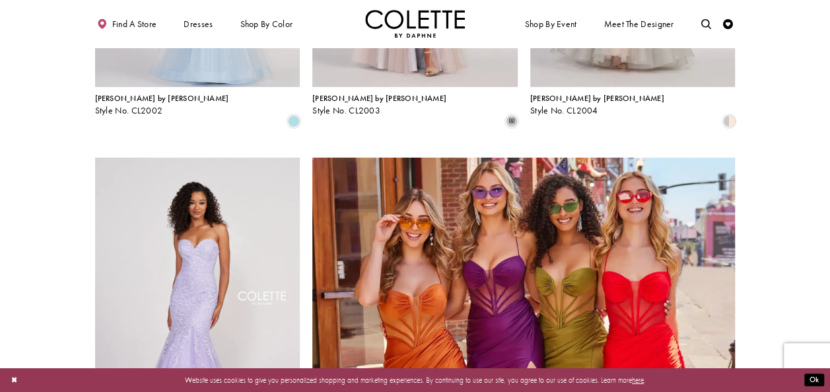
scroll to position [2104, 0]
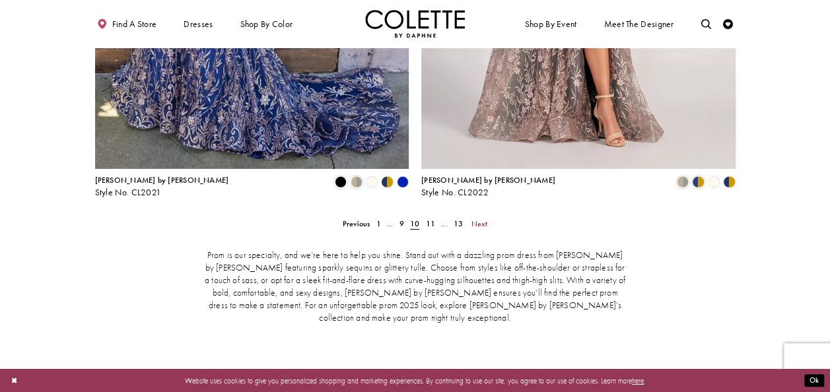
scroll to position [2038, 0]
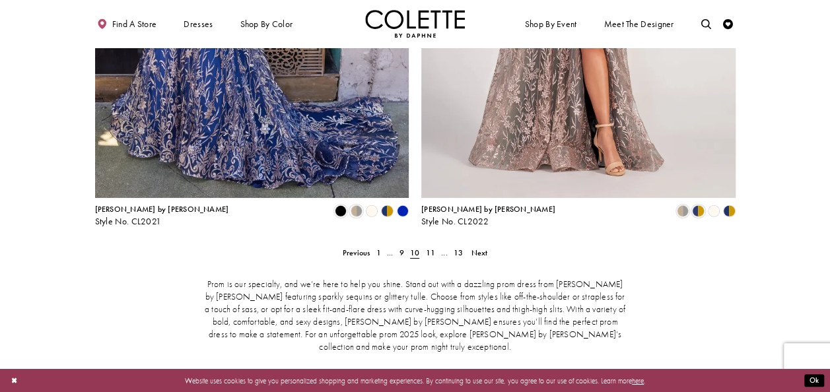
click at [403, 204] on polygon "Product List" at bounding box center [402, 211] width 15 height 15
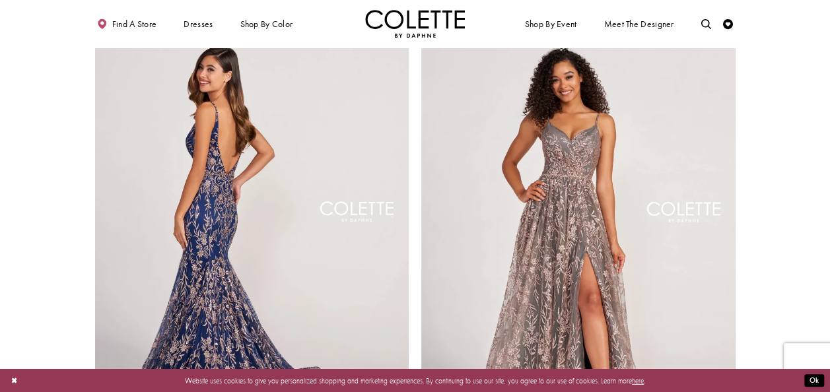
scroll to position [1972, 0]
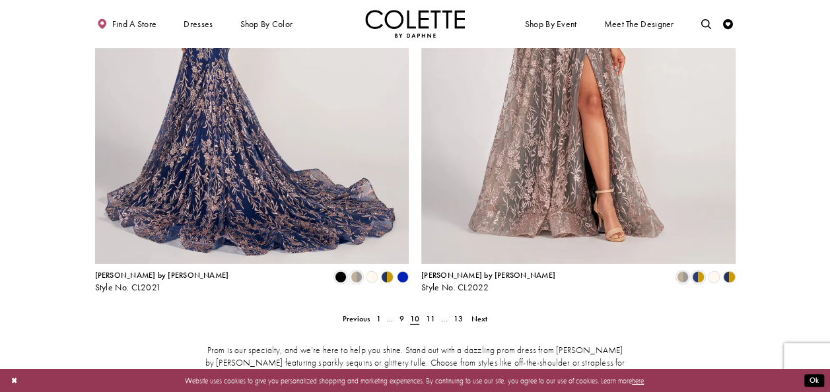
click at [269, 187] on img "Visit Colette by Daphne Style No. CL2021 Page" at bounding box center [252, 35] width 314 height 457
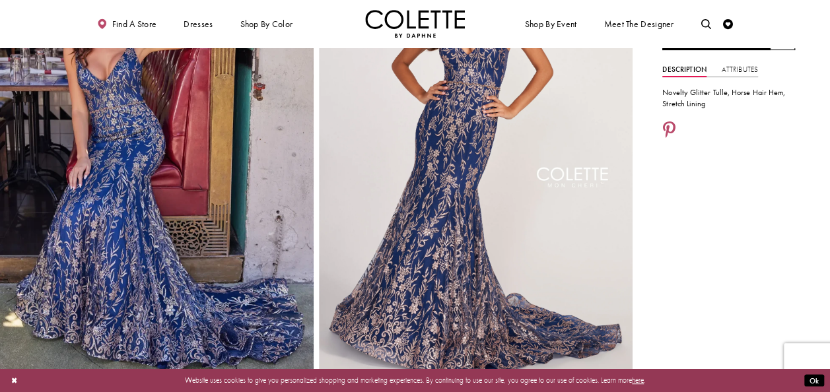
scroll to position [15, 0]
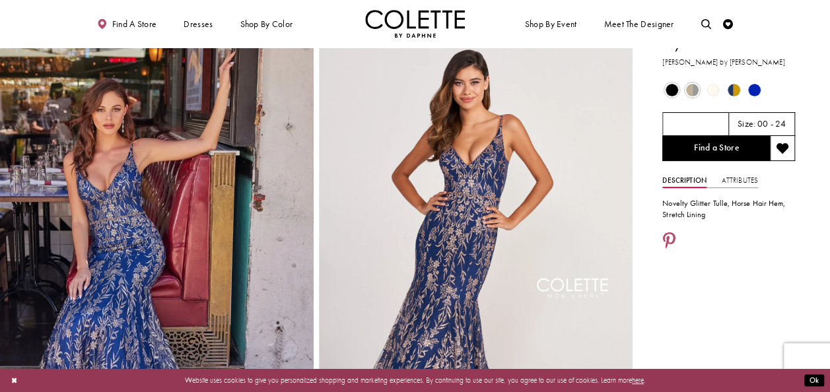
click at [756, 86] on span "Product color controls state depends on size chosen" at bounding box center [754, 90] width 13 height 13
click at [706, 119] on h5 "Royal Blue" at bounding box center [695, 124] width 40 height 10
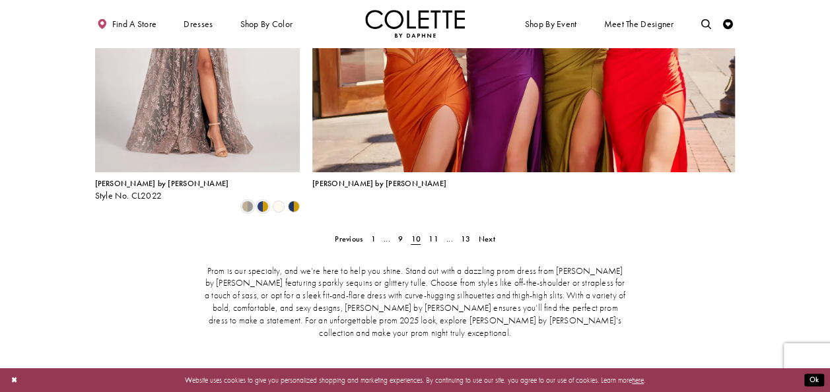
scroll to position [2302, 0]
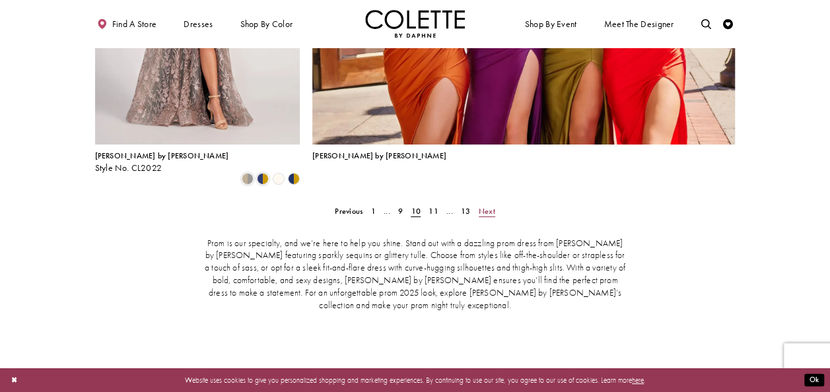
click at [488, 206] on span "Next" at bounding box center [487, 211] width 17 height 11
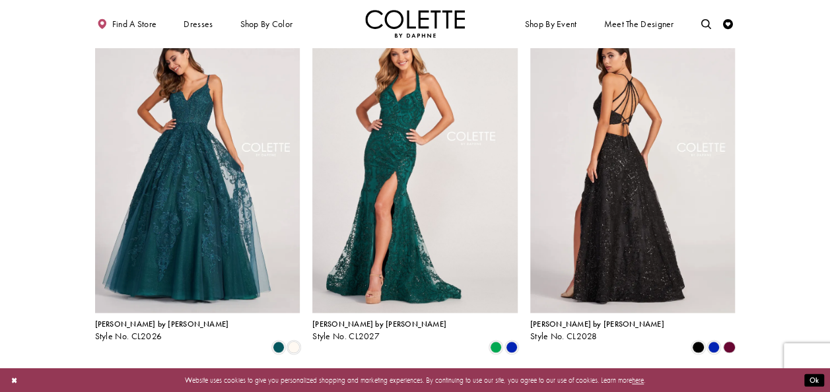
scroll to position [718, 0]
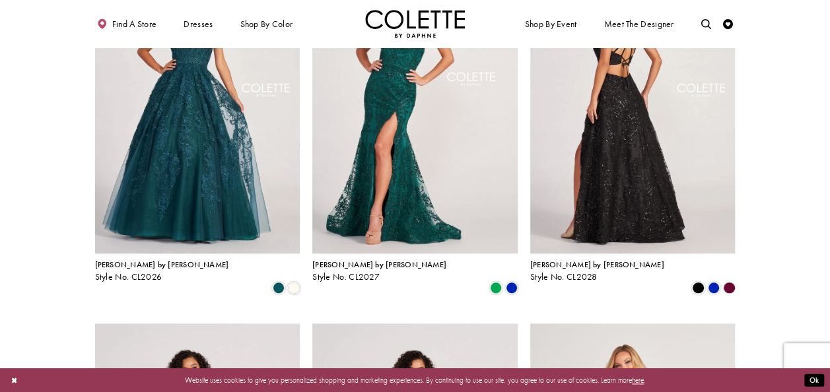
click at [615, 202] on img "Visit Colette by Daphne Style No. CL2028 Page" at bounding box center [632, 104] width 205 height 298
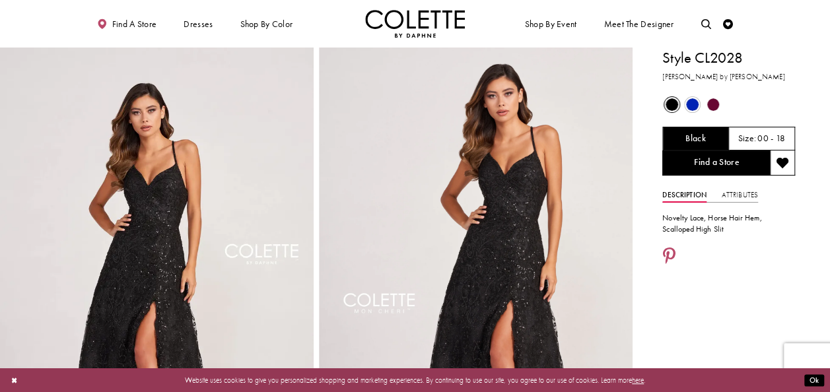
click at [694, 102] on span "Product color controls state depends on size chosen" at bounding box center [692, 104] width 13 height 13
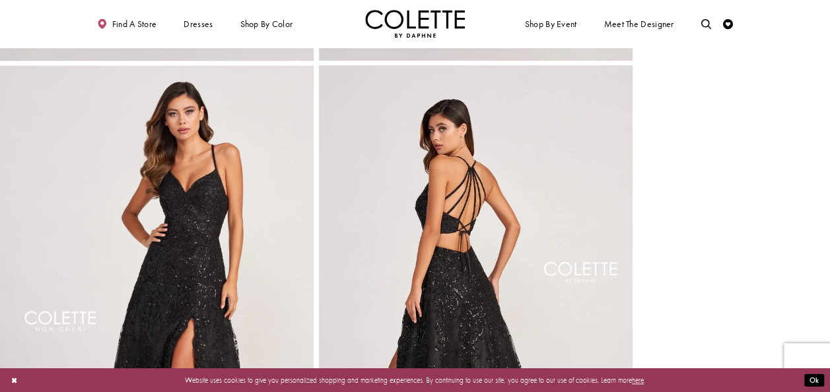
scroll to position [462, 0]
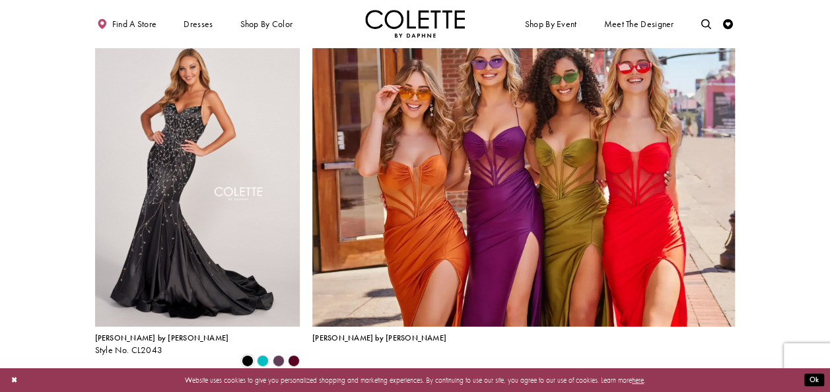
scroll to position [2236, 0]
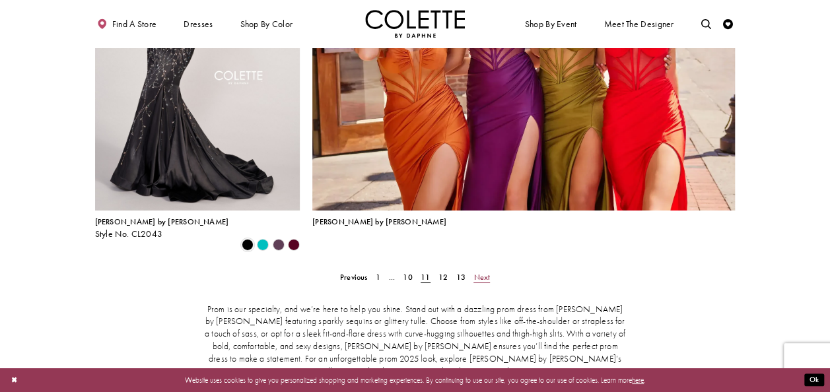
click at [475, 272] on span "Next" at bounding box center [481, 277] width 17 height 11
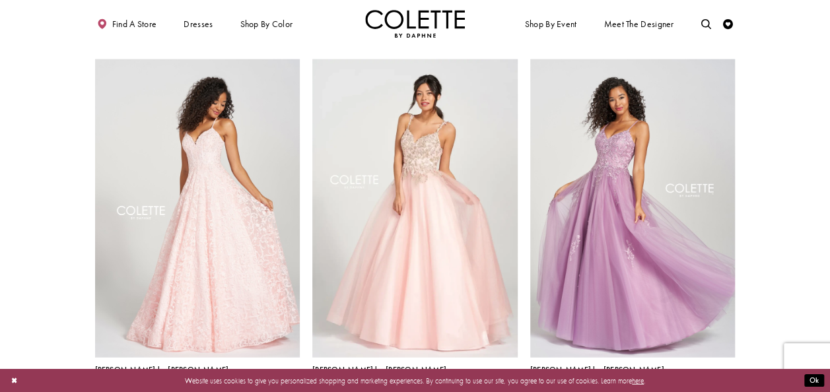
scroll to position [1378, 0]
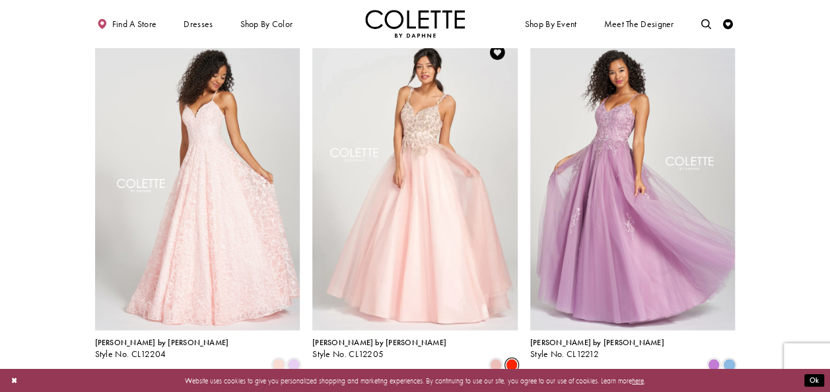
click at [511, 359] on span "Product List" at bounding box center [512, 365] width 12 height 12
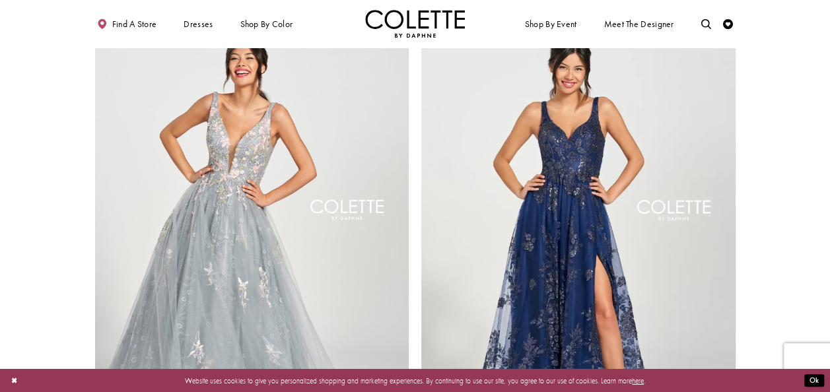
scroll to position [1906, 0]
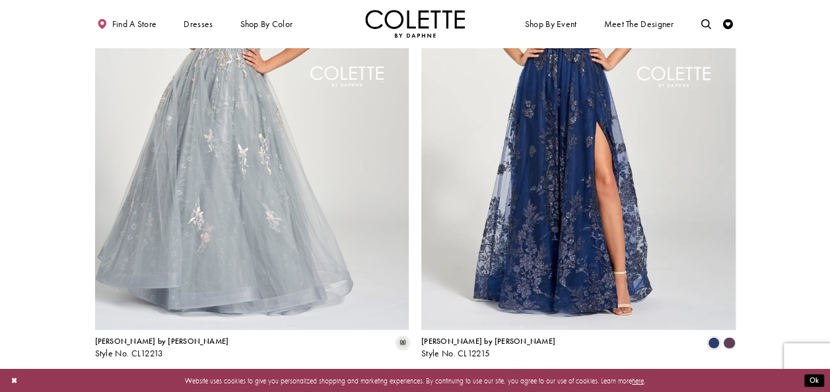
click at [469, 380] on span "Next" at bounding box center [475, 385] width 17 height 11
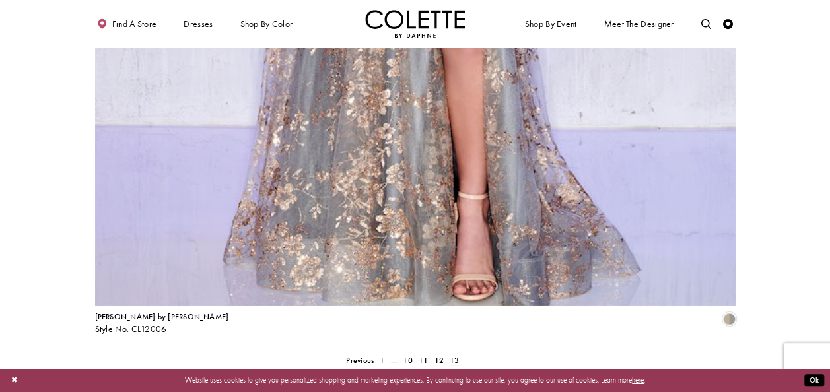
scroll to position [2038, 0]
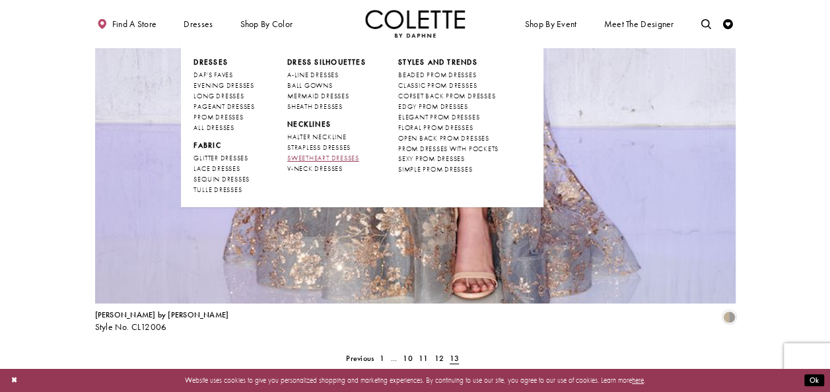
click at [320, 154] on span "SWEETHEART DRESSES" at bounding box center [323, 158] width 72 height 9
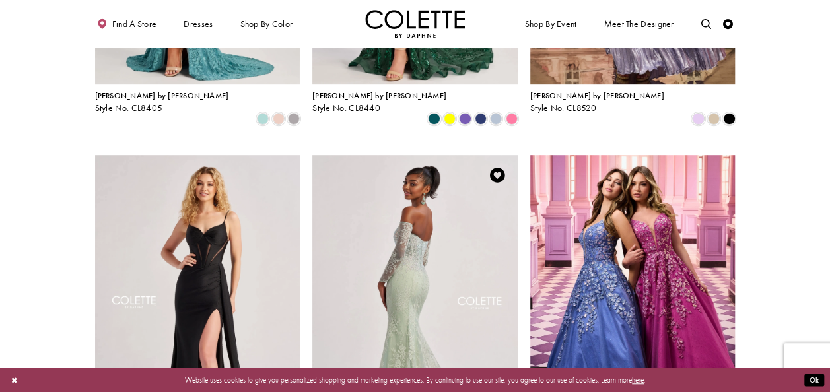
scroll to position [396, 0]
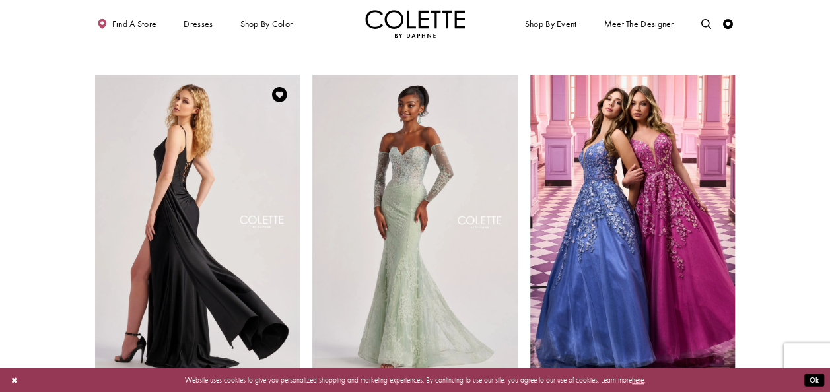
click at [257, 271] on img "Visit Colette by Daphne Style No. CL8480 Page" at bounding box center [197, 224] width 205 height 298
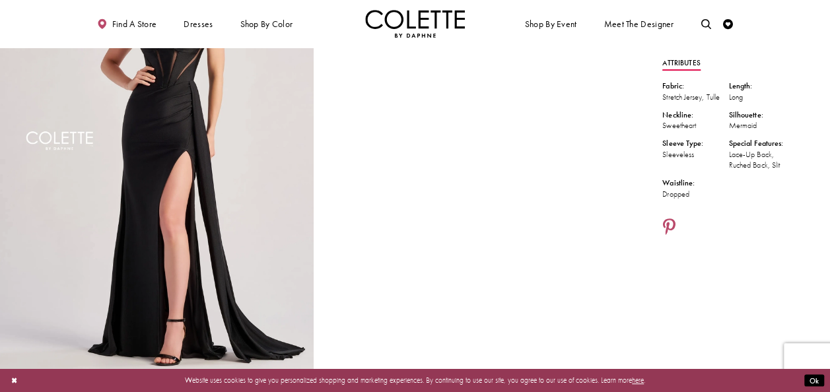
scroll to position [66, 0]
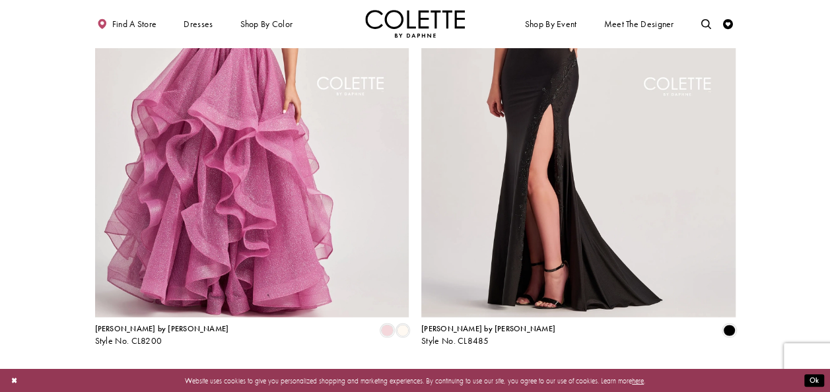
scroll to position [1782, 0]
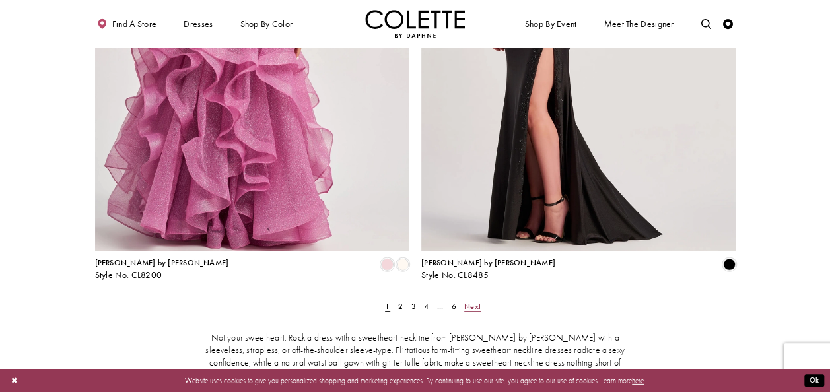
click at [471, 301] on span "Next" at bounding box center [472, 306] width 17 height 11
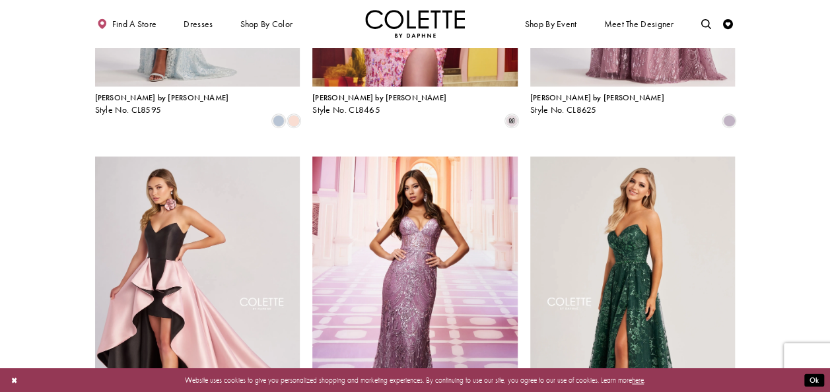
scroll to position [582, 0]
